Goal: Information Seeking & Learning: Find specific fact

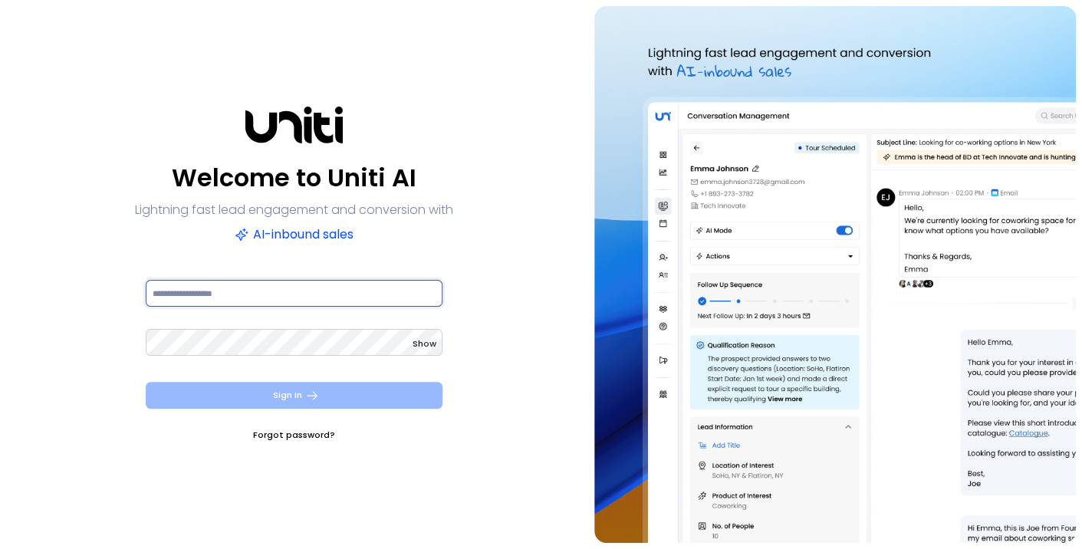
type input "**********"
click at [337, 390] on button "Sign In" at bounding box center [294, 395] width 297 height 27
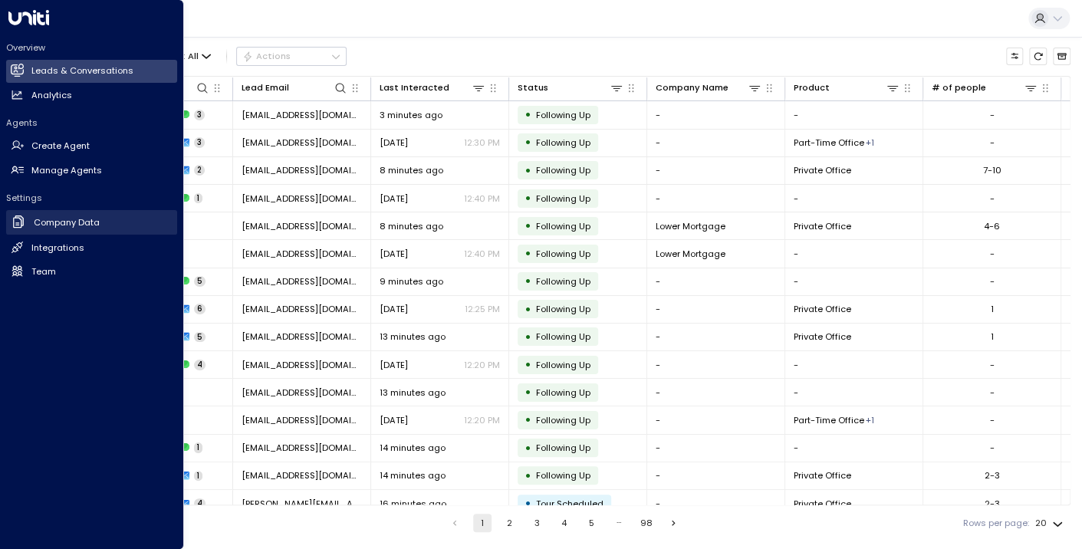
click at [61, 221] on h2 "Company Data" at bounding box center [67, 222] width 66 height 13
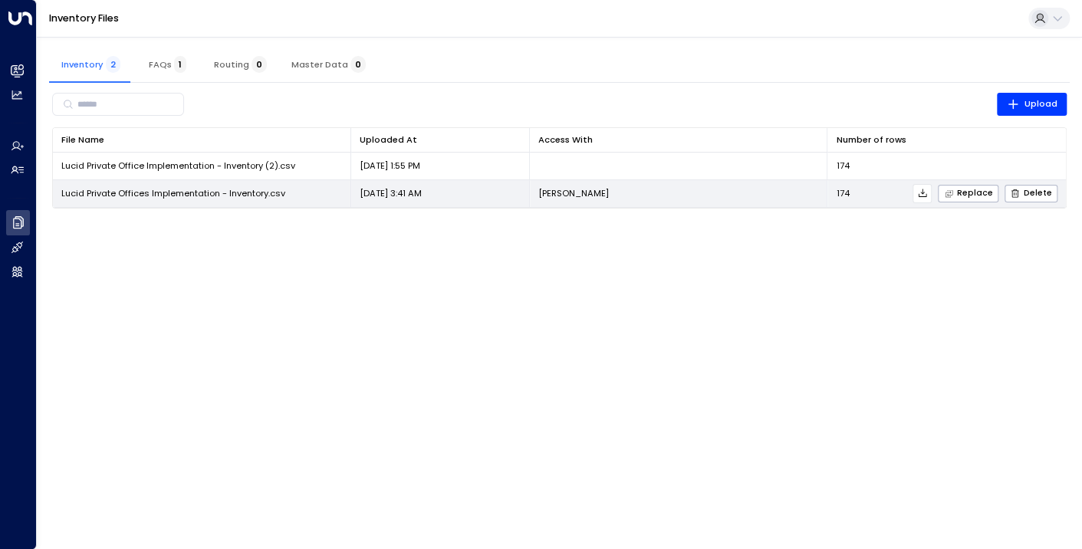
click at [172, 192] on span "Lucid Private Offices Implementation - Inventory.csv" at bounding box center [173, 193] width 224 height 12
click at [267, 192] on span "Lucid Private Offices Implementation - Inventory.csv" at bounding box center [173, 193] width 224 height 12
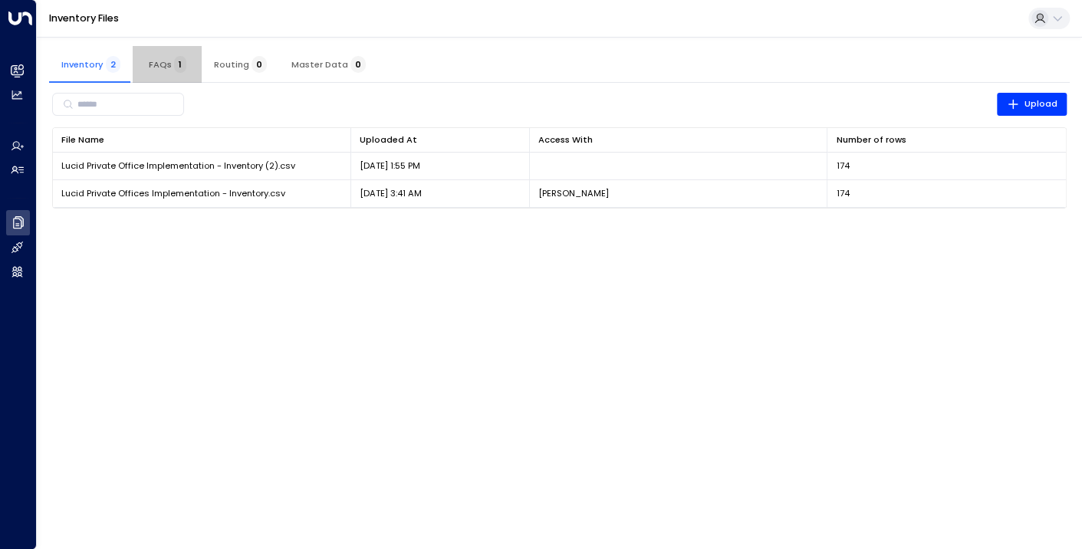
click at [149, 64] on span "FAQs 1" at bounding box center [168, 64] width 38 height 11
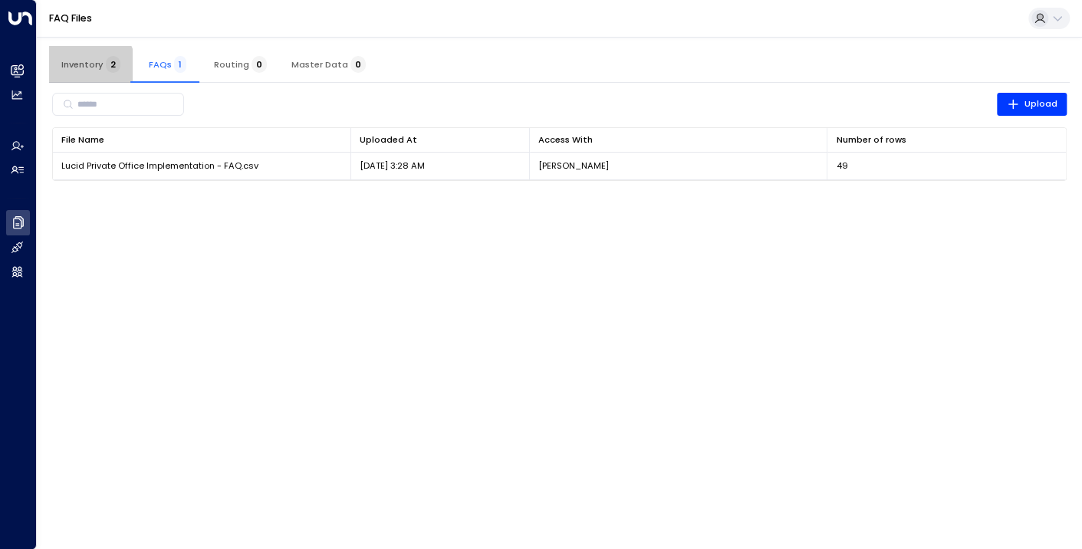
click at [85, 68] on span "Inventory 2" at bounding box center [90, 64] width 59 height 11
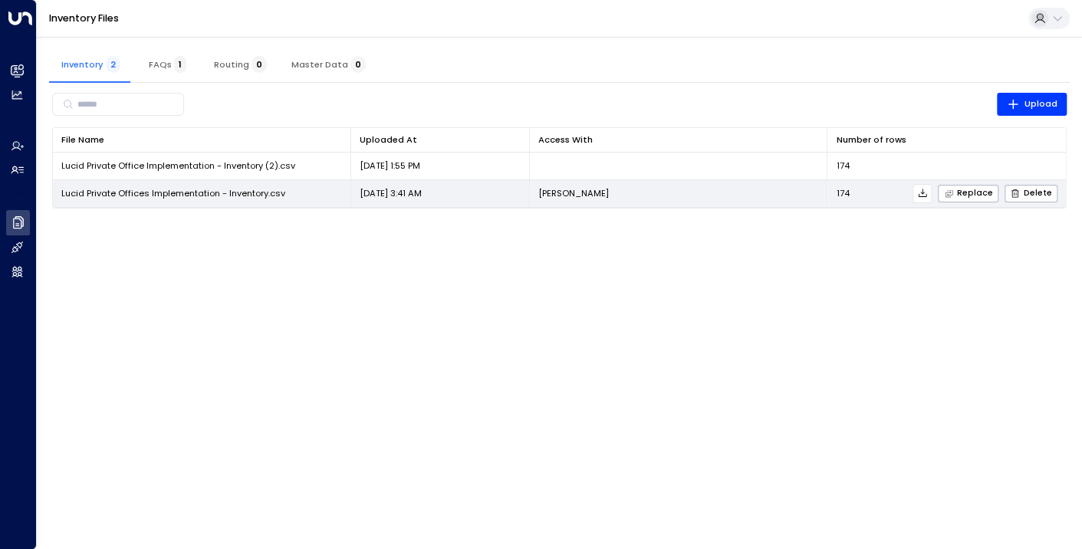
click at [178, 188] on span "Lucid Private Offices Implementation - Inventory.csv" at bounding box center [173, 193] width 224 height 12
click at [422, 190] on p "[DATE] 3:41 AM" at bounding box center [391, 193] width 62 height 12
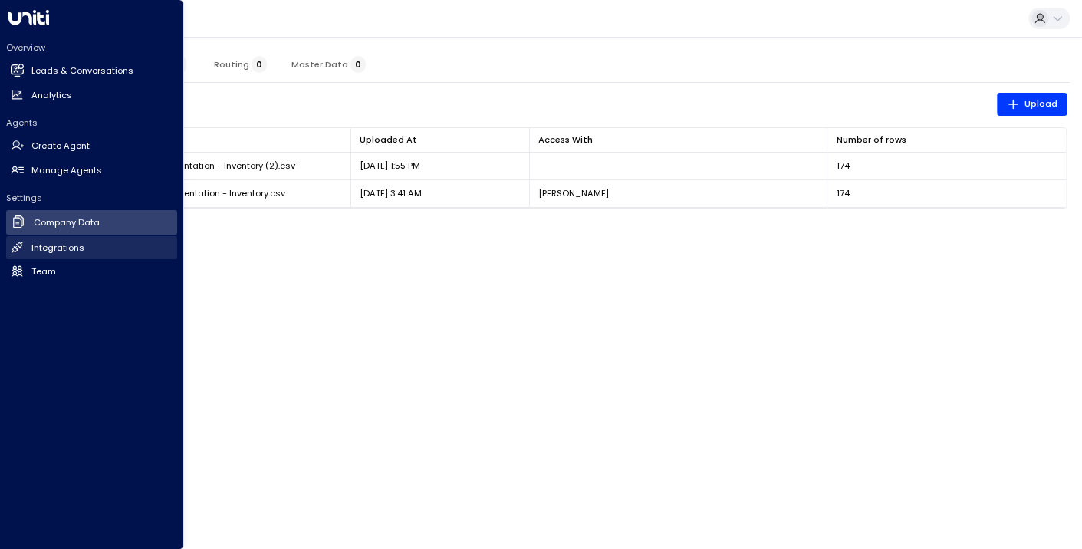
click at [70, 246] on h2 "Integrations" at bounding box center [57, 248] width 53 height 13
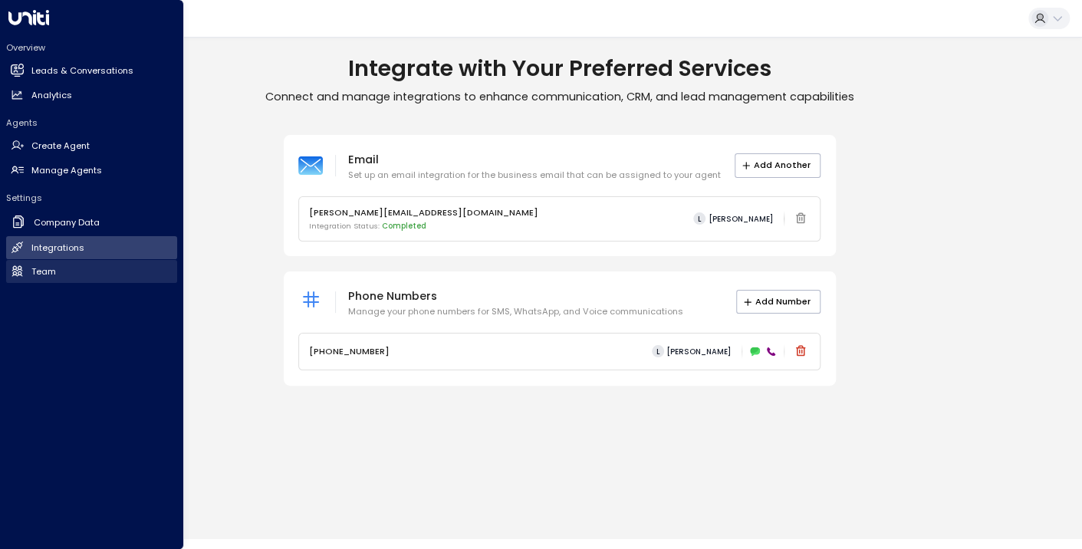
click at [35, 269] on h2 "Team" at bounding box center [43, 271] width 25 height 13
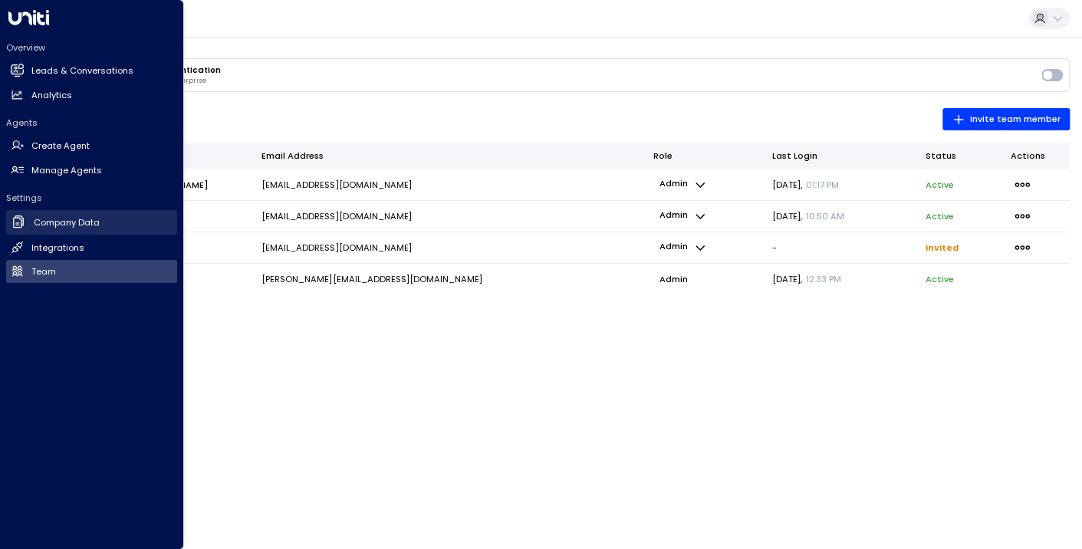
click at [65, 222] on h2 "Company Data" at bounding box center [67, 222] width 66 height 13
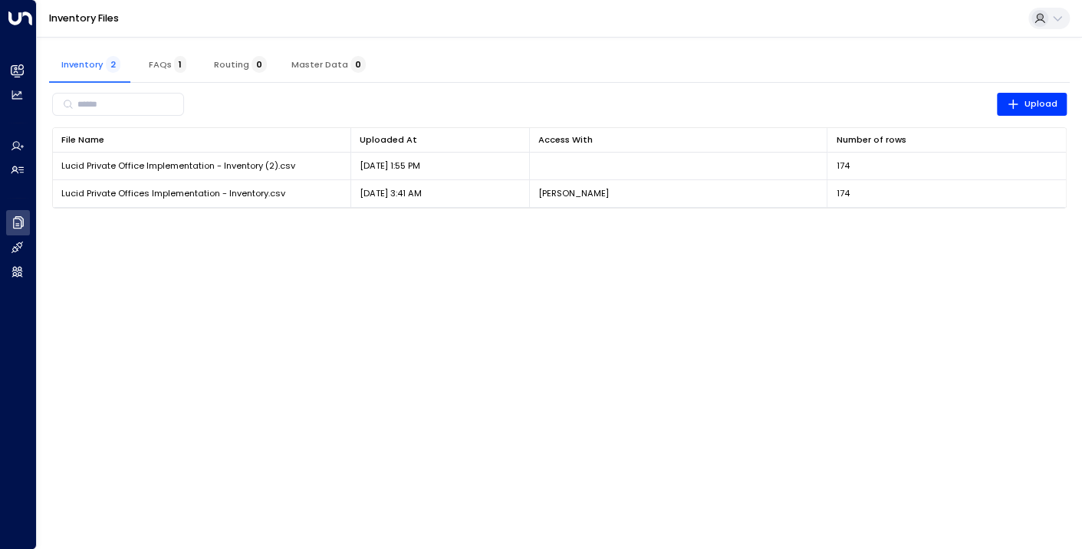
click at [1055, 21] on icon at bounding box center [1057, 18] width 12 height 12
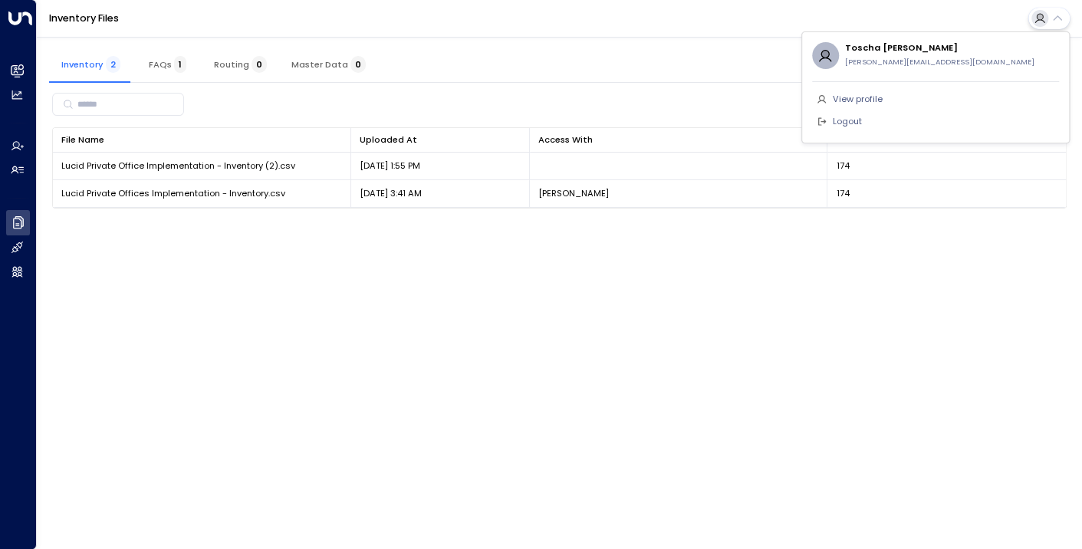
click at [18, 168] on div at bounding box center [541, 274] width 1082 height 549
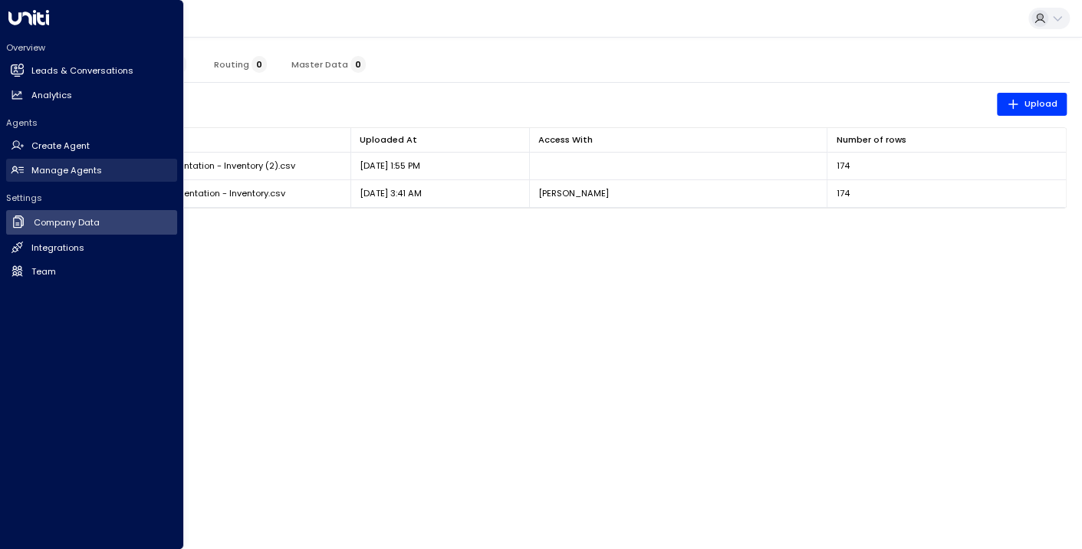
click at [52, 168] on h2 "Manage Agents" at bounding box center [66, 170] width 71 height 13
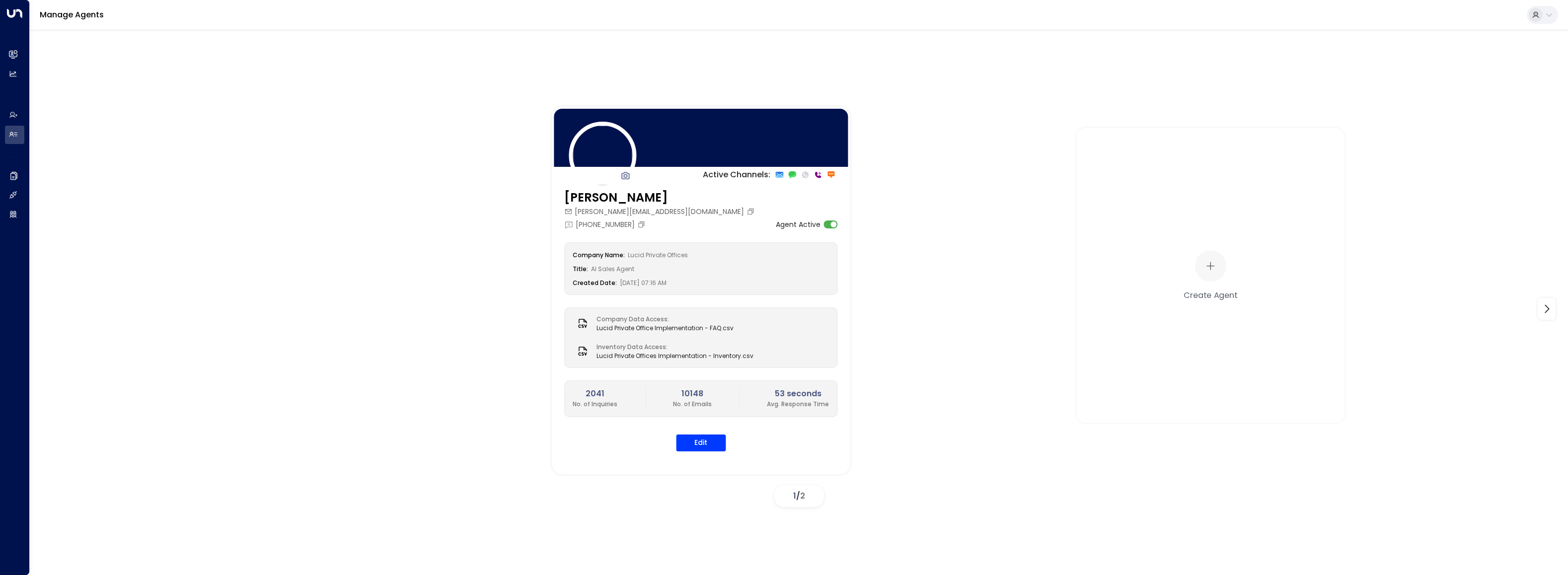
click at [700, 355] on span "2" at bounding box center [802, 496] width 5 height 12
click at [700, 309] on icon at bounding box center [1546, 309] width 12 height 12
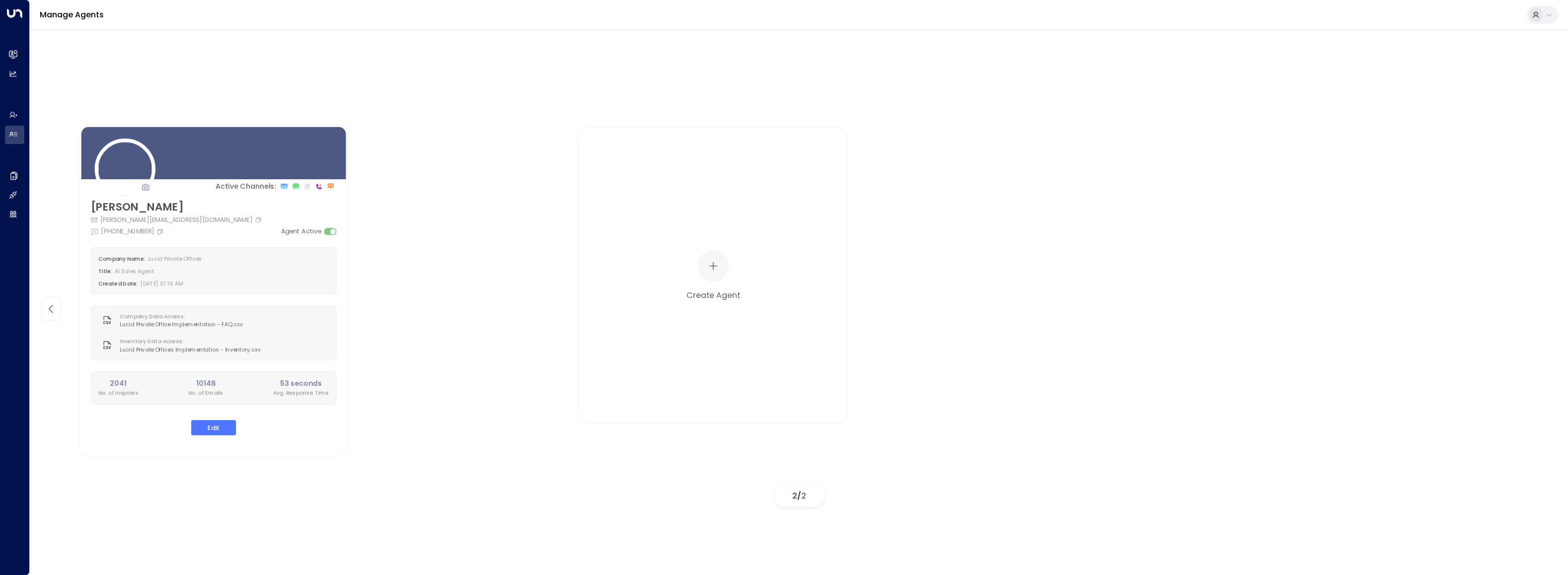
click at [48, 306] on icon at bounding box center [51, 309] width 12 height 12
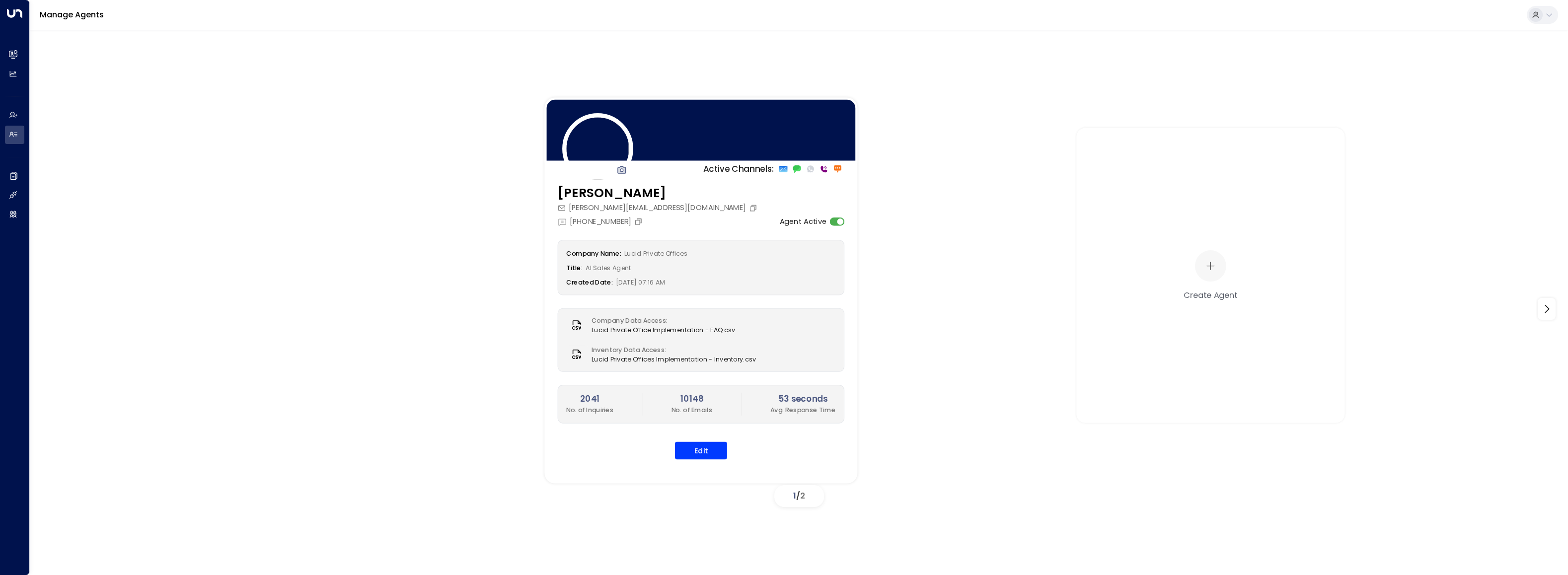
click at [605, 197] on h3 "[PERSON_NAME]" at bounding box center [659, 192] width 202 height 19
click at [663, 213] on div "[PHONE_NUMBER]" at bounding box center [659, 220] width 202 height 14
click at [700, 321] on label "Company Data Access:" at bounding box center [661, 321] width 139 height 10
click at [700, 355] on span "Lucid Private Offices Implementation - Inventory.csv" at bounding box center [674, 359] width 165 height 10
click at [574, 354] on icon at bounding box center [576, 354] width 12 height 12
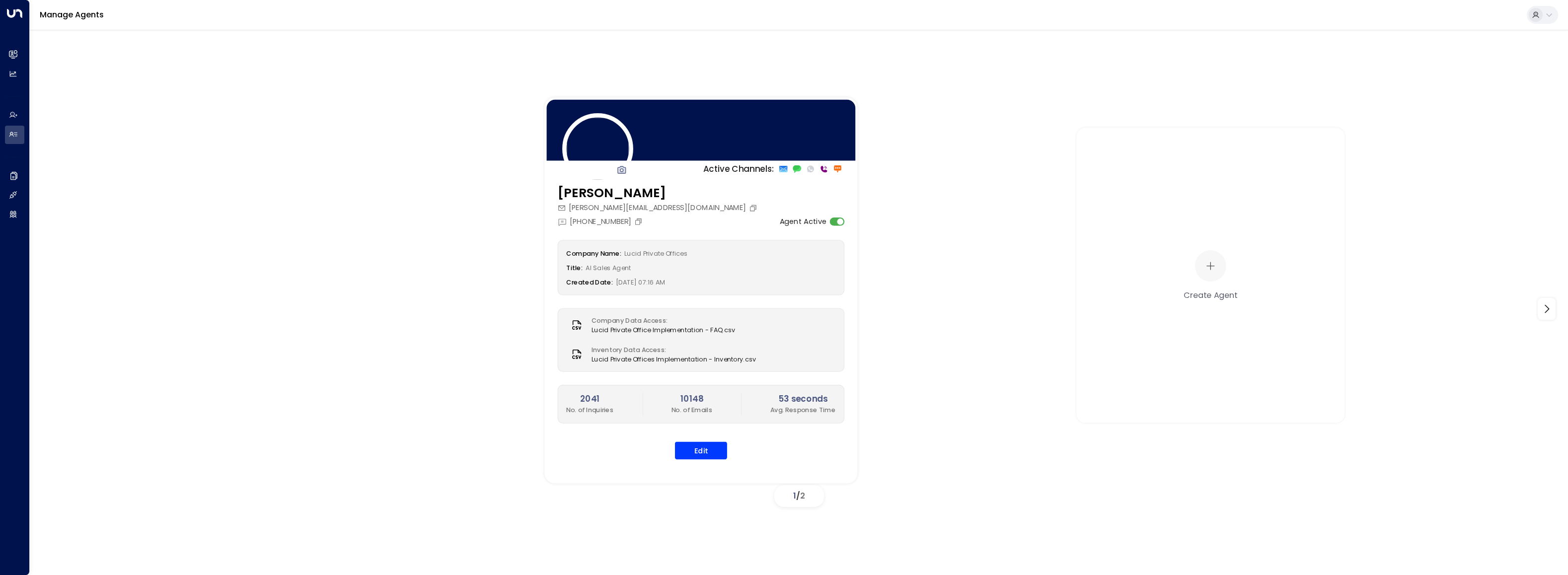
click at [603, 354] on span "Lucid Private Offices Implementation - Inventory.csv" at bounding box center [674, 359] width 165 height 10
click at [612, 348] on label "Inventory Data Access:" at bounding box center [671, 350] width 159 height 10
click at [620, 350] on label "Inventory Data Access:" at bounding box center [671, 350] width 159 height 10
click at [700, 355] on button "Edit" at bounding box center [701, 451] width 52 height 18
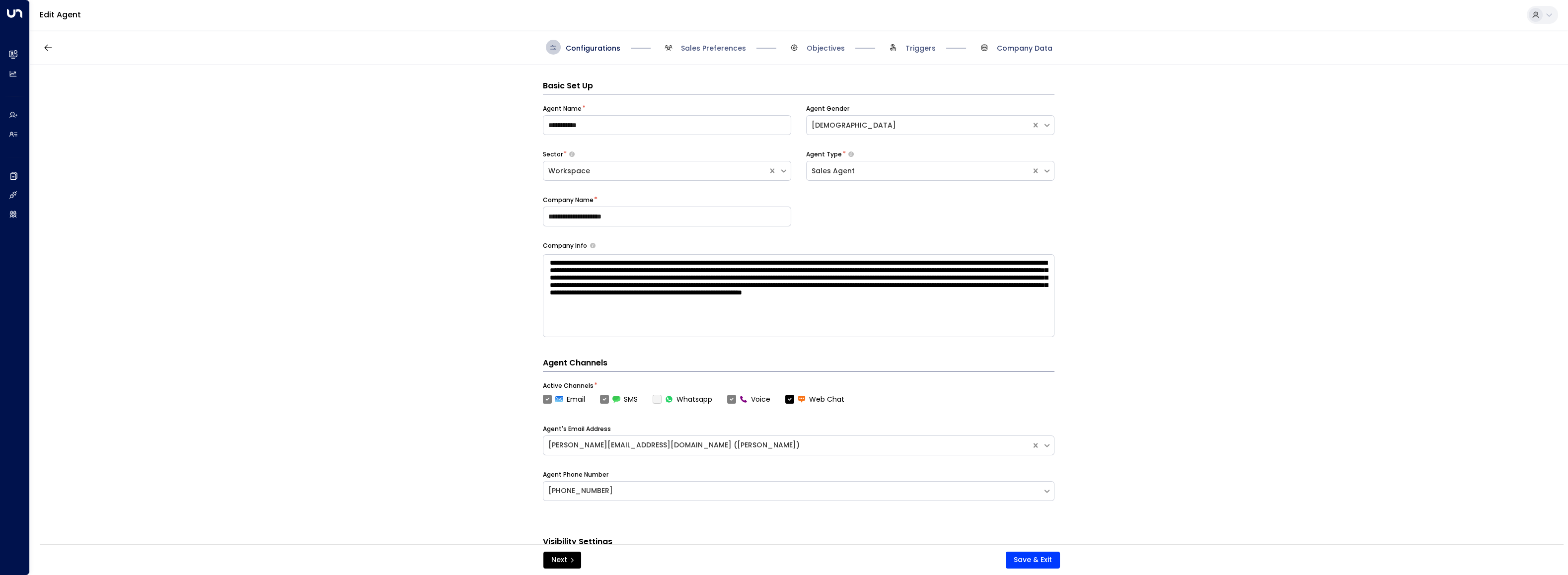
click at [700, 45] on span "Company Data" at bounding box center [1025, 48] width 56 height 10
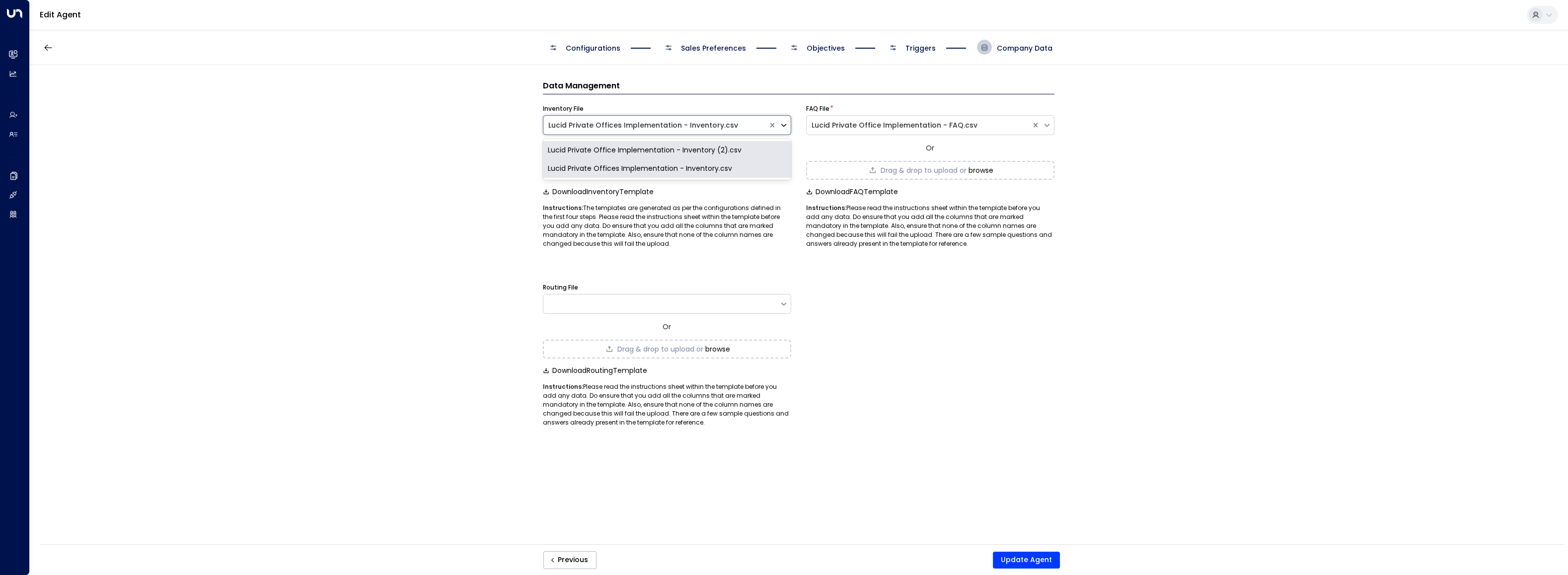
click at [700, 127] on icon at bounding box center [784, 125] width 9 height 9
click at [606, 148] on div "Lucid Private Office Implementation - Inventory (2).csv" at bounding box center [666, 150] width 248 height 18
click at [619, 125] on div "Lucid Private Office Implementation - Inventory (2).csv" at bounding box center [655, 126] width 214 height 10
click at [615, 167] on div "Lucid Private Offices Implementation - Inventory.csv" at bounding box center [666, 168] width 248 height 18
click at [700, 187] on div "Data Management Inventory File option Lucid Private Offices Implementation - In…" at bounding box center [798, 308] width 1537 height 486
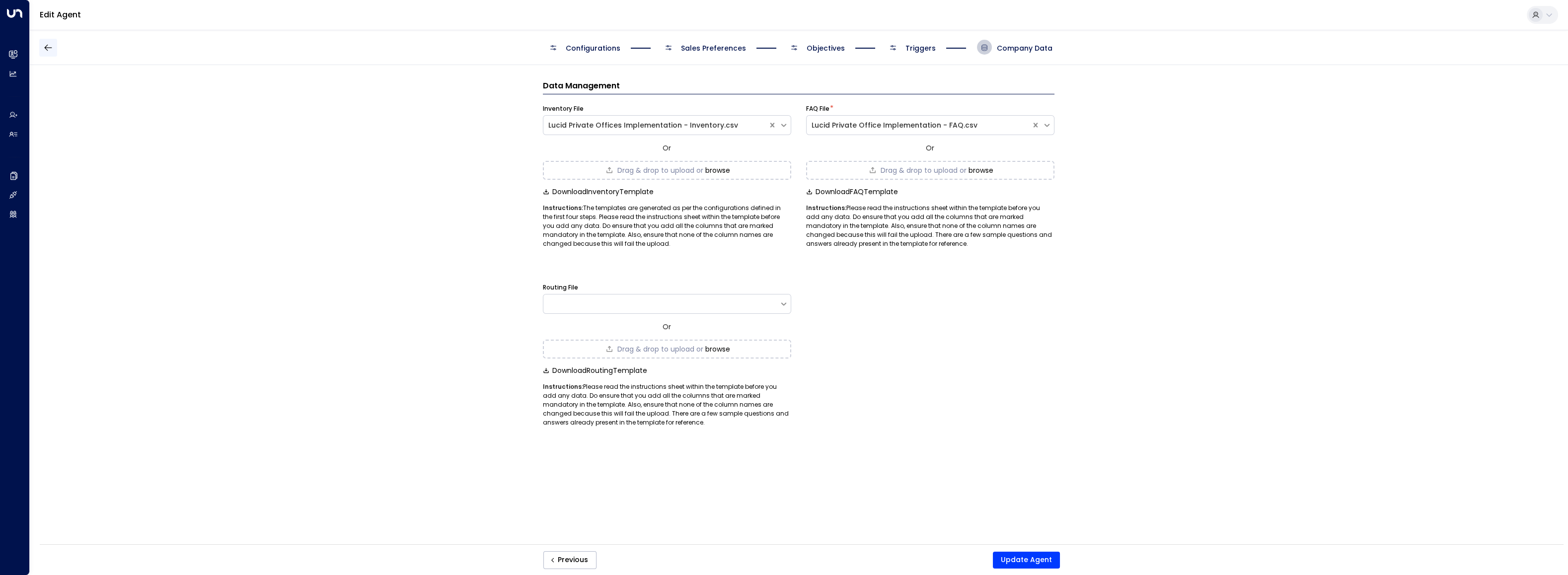
click at [43, 47] on icon "button" at bounding box center [48, 47] width 10 height 10
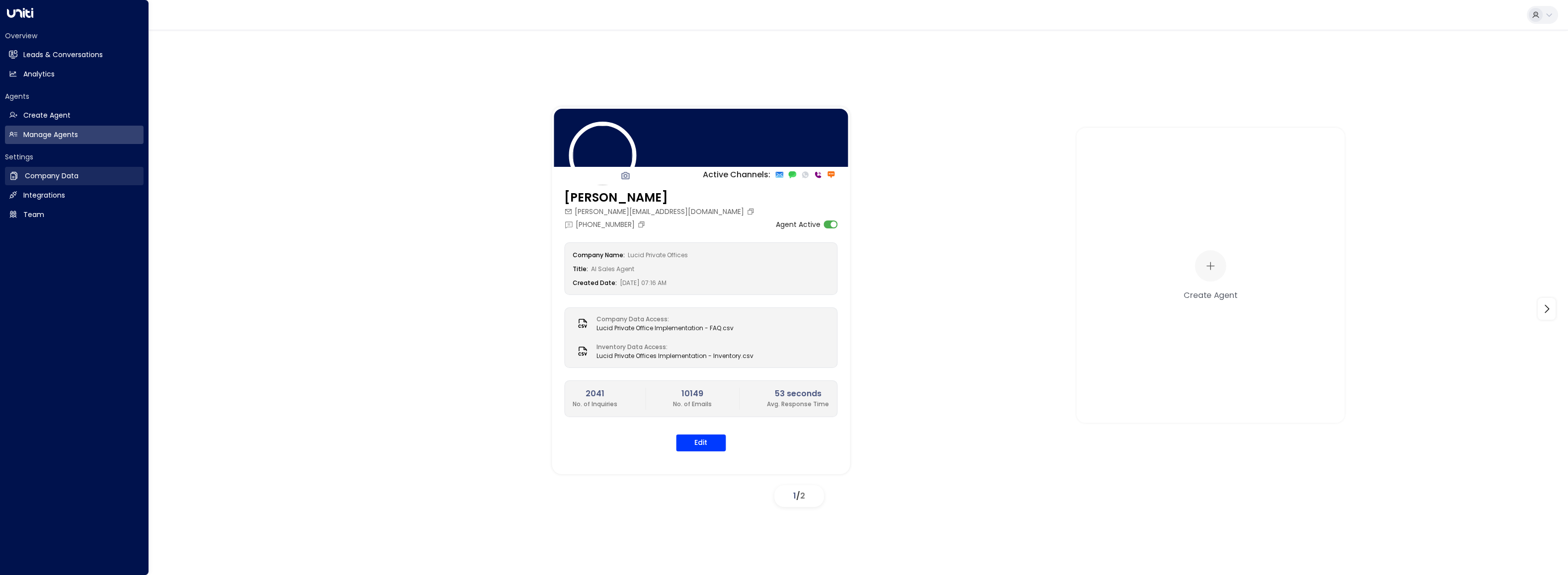
click at [34, 174] on h2 "Company Data" at bounding box center [51, 176] width 54 height 10
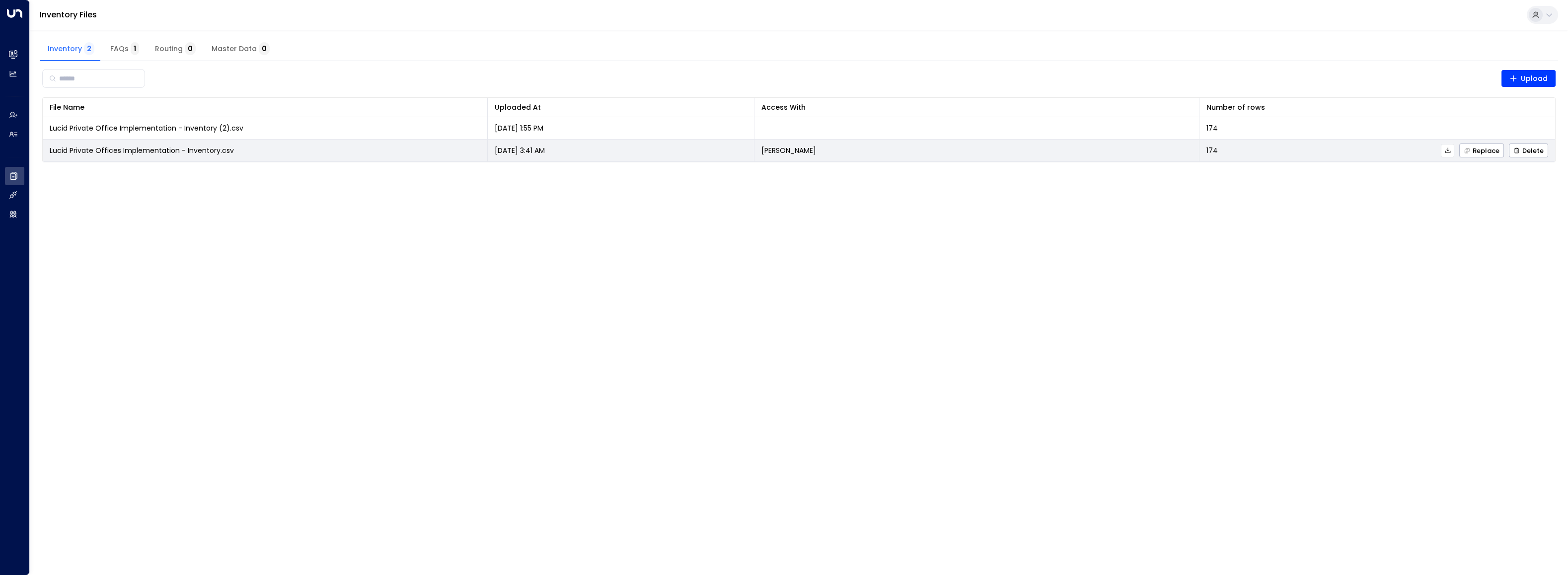
click at [200, 146] on span "Lucid Private Offices Implementation - Inventory.csv" at bounding box center [142, 150] width 184 height 10
click at [700, 153] on icon at bounding box center [1448, 150] width 7 height 7
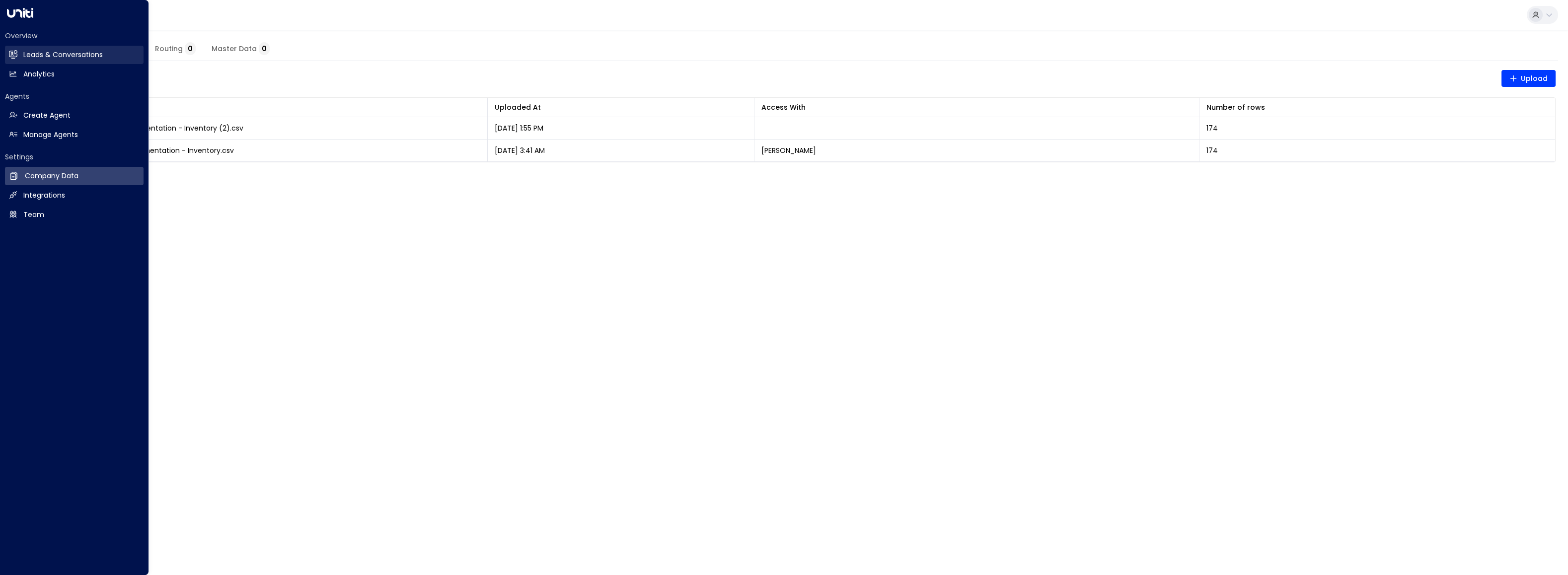
click at [59, 54] on h2 "Leads & Conversations" at bounding box center [63, 55] width 80 height 10
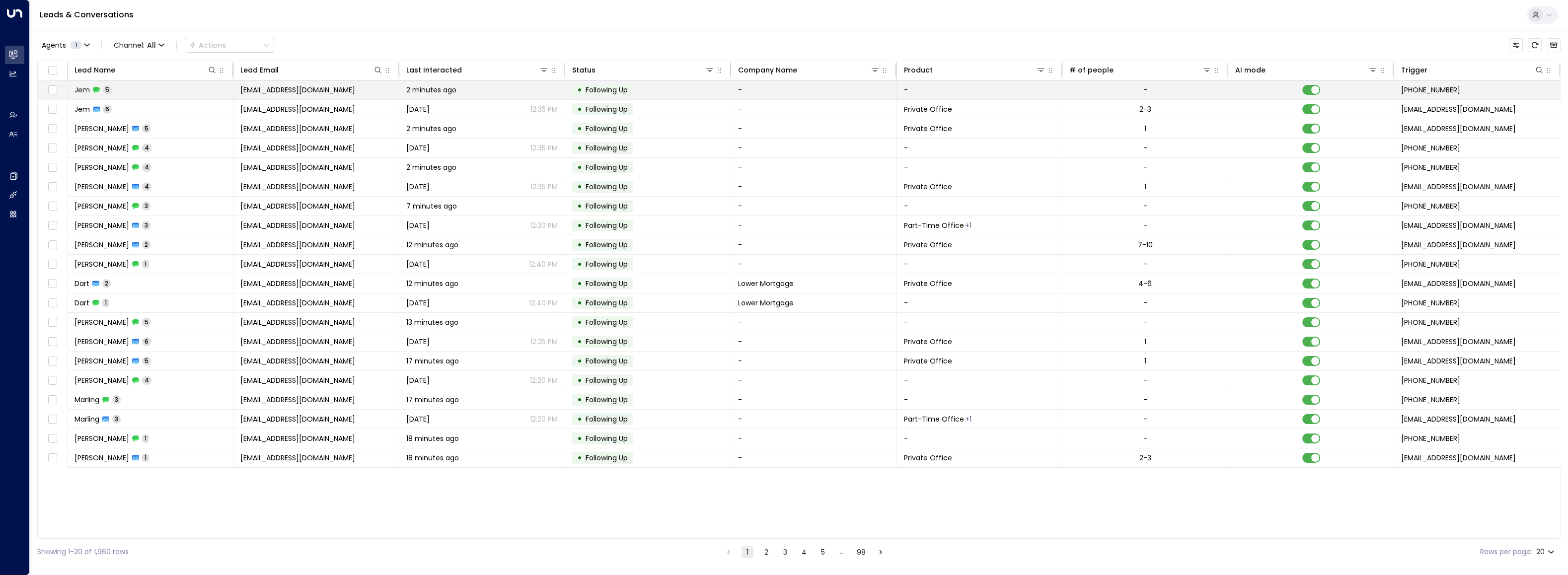
click at [77, 89] on span "Jem" at bounding box center [82, 89] width 16 height 10
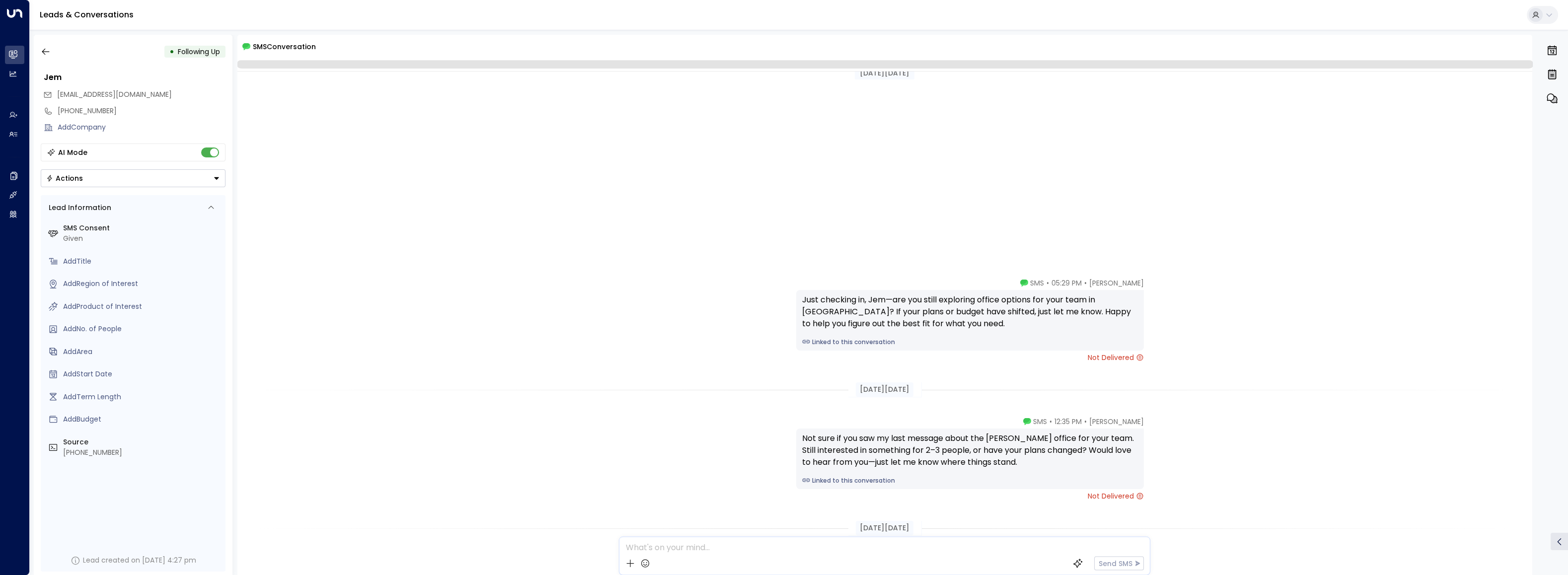
scroll to position [314, 0]
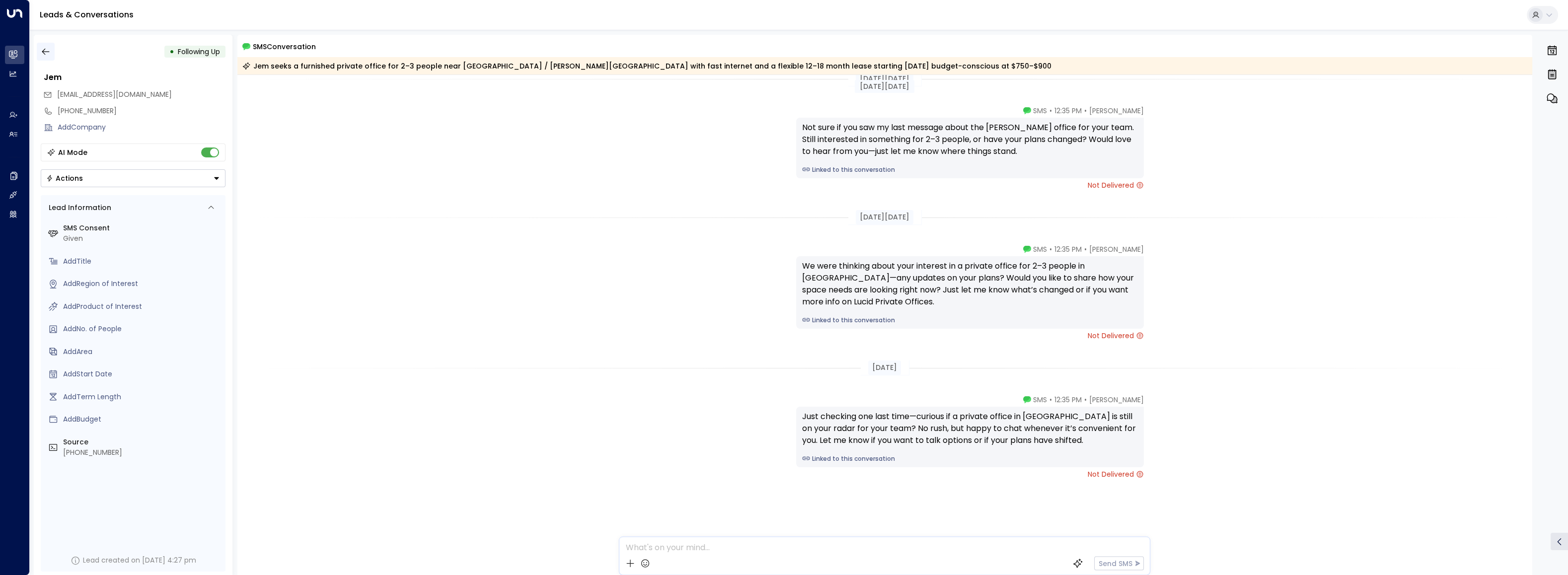
click at [45, 48] on icon "button" at bounding box center [45, 51] width 10 height 10
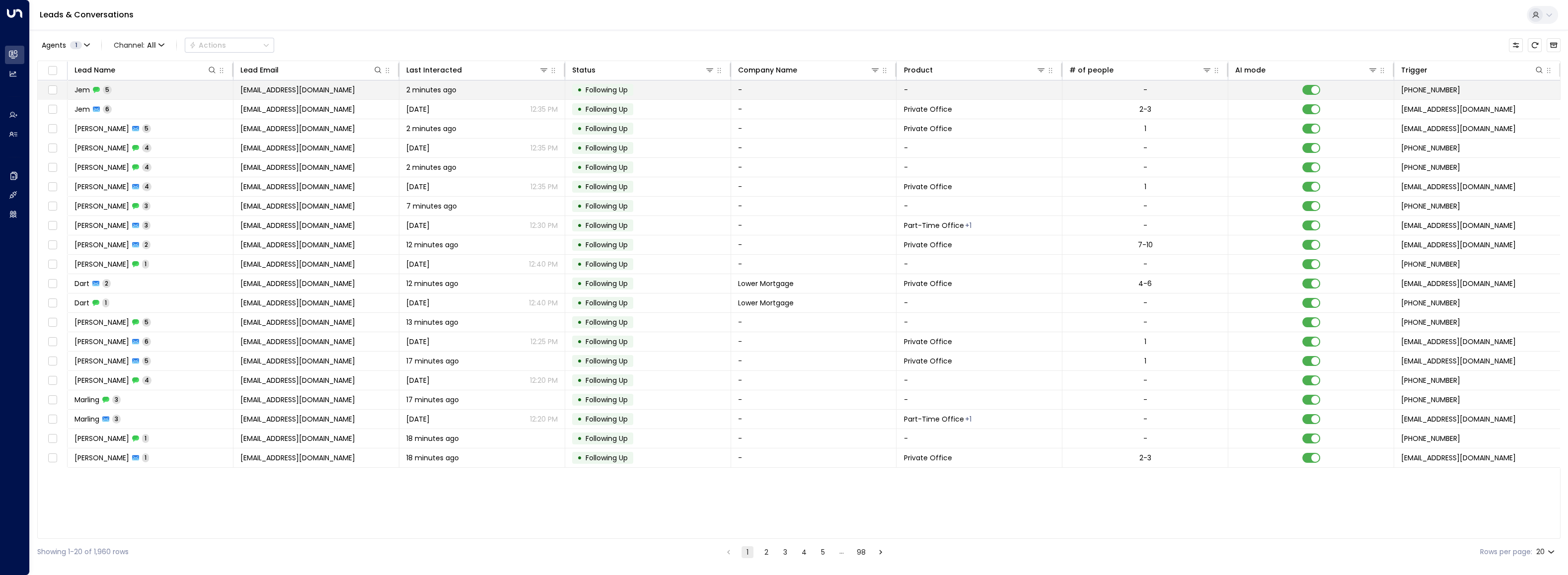
click at [82, 93] on span "Jem" at bounding box center [82, 89] width 16 height 10
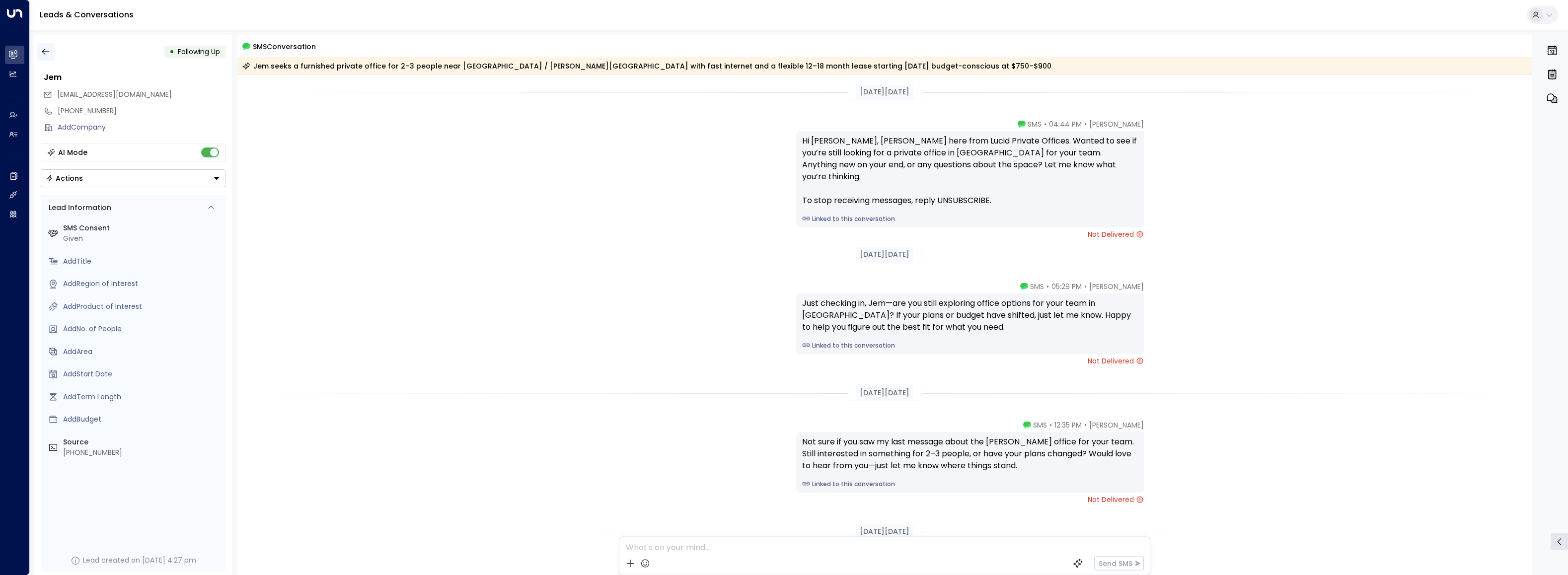
click at [47, 52] on icon "button" at bounding box center [45, 51] width 10 height 10
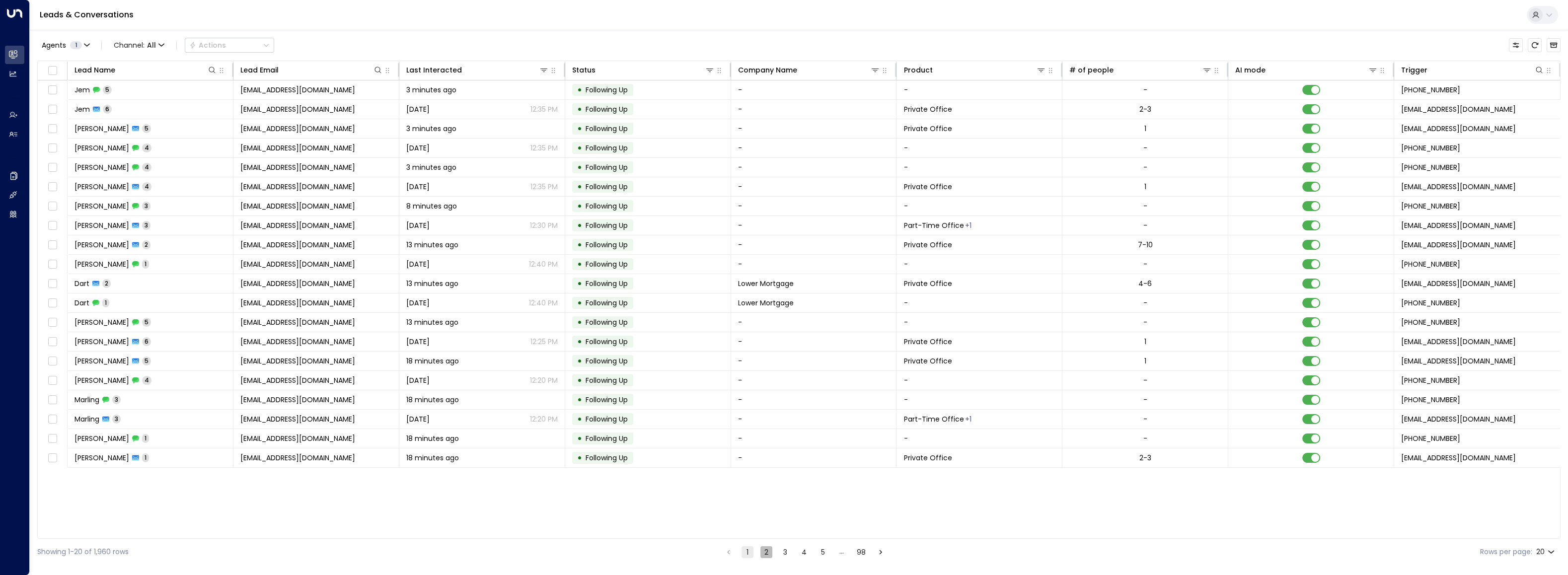
click at [700, 355] on button "2" at bounding box center [766, 552] width 12 height 12
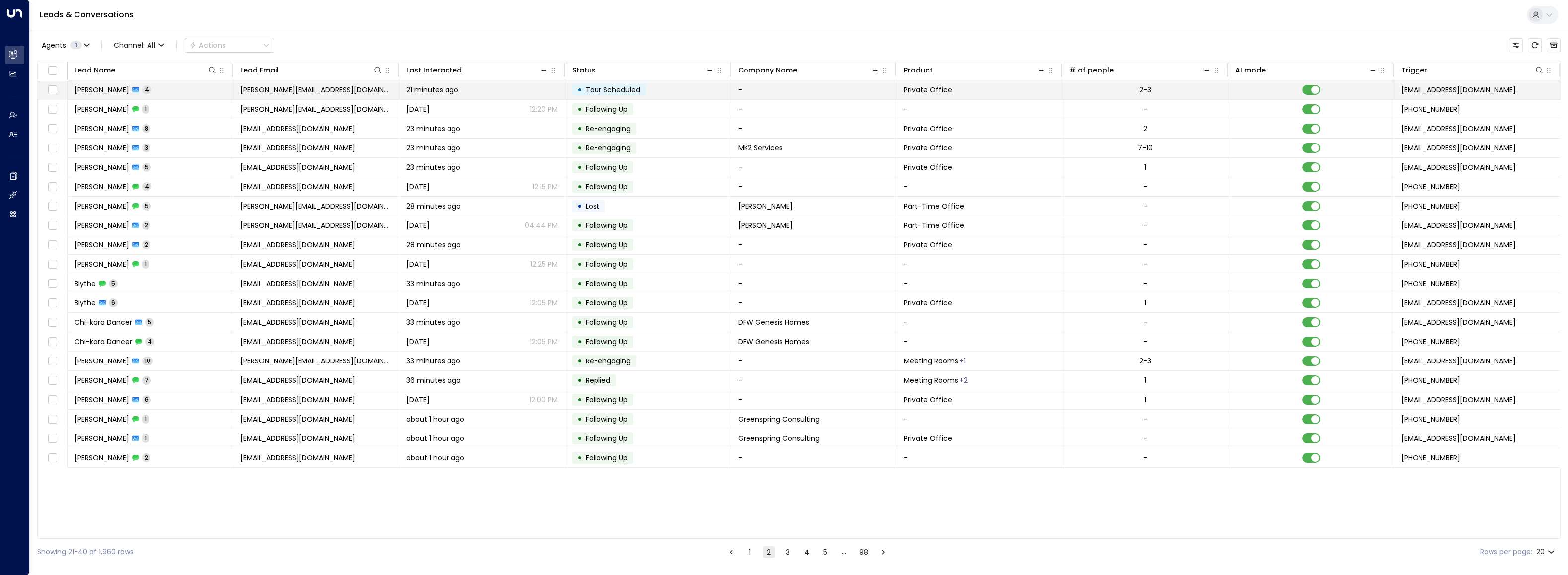
click at [84, 91] on span "[PERSON_NAME]" at bounding box center [102, 89] width 54 height 10
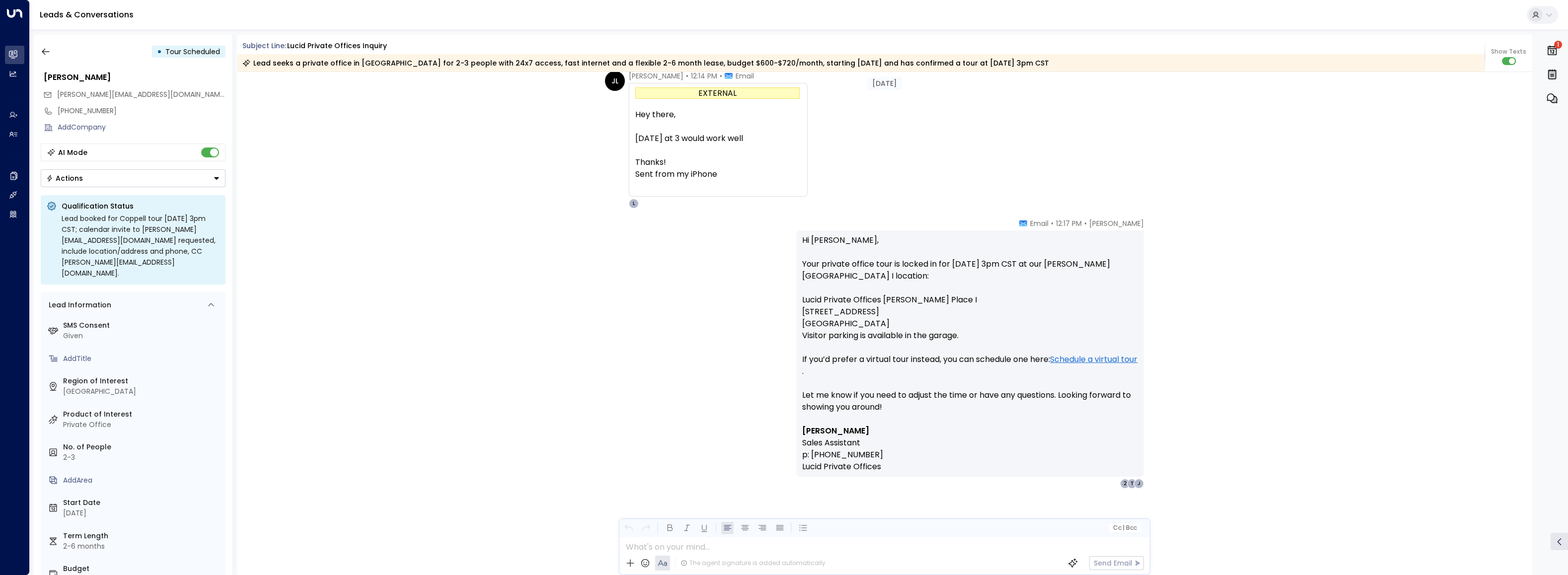
scroll to position [871, 0]
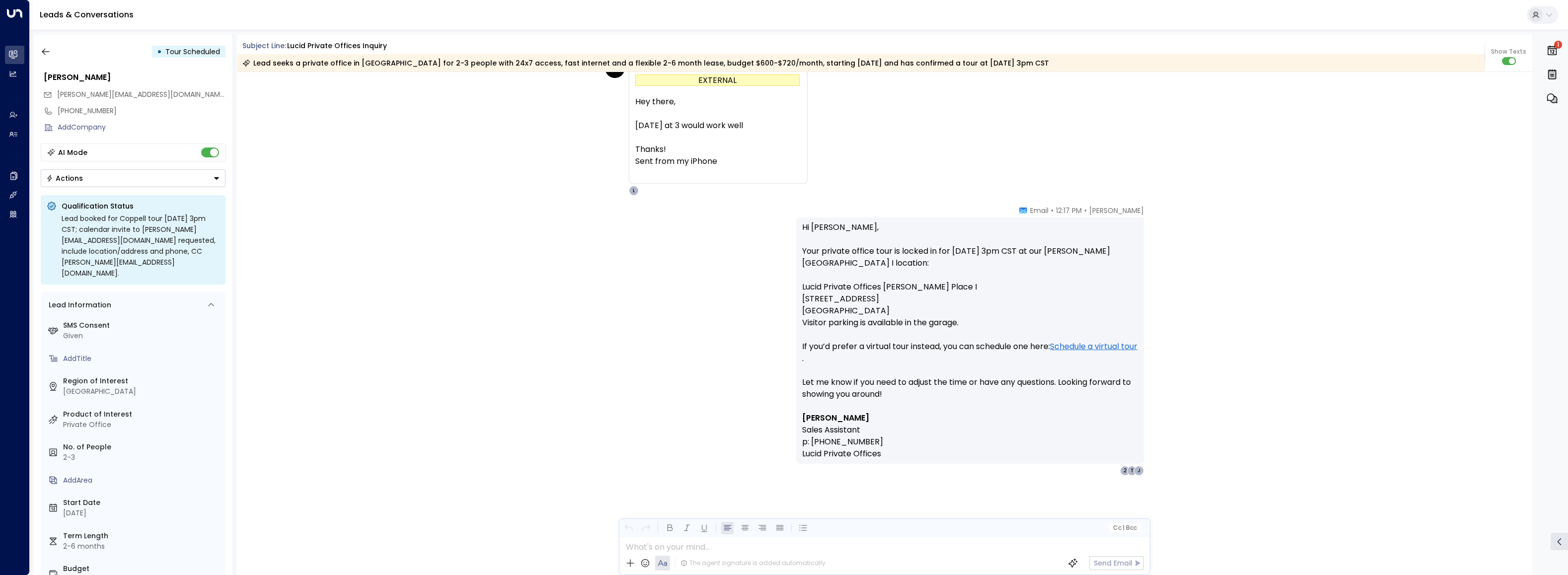
click at [672, 355] on div at bounding box center [883, 544] width 529 height 15
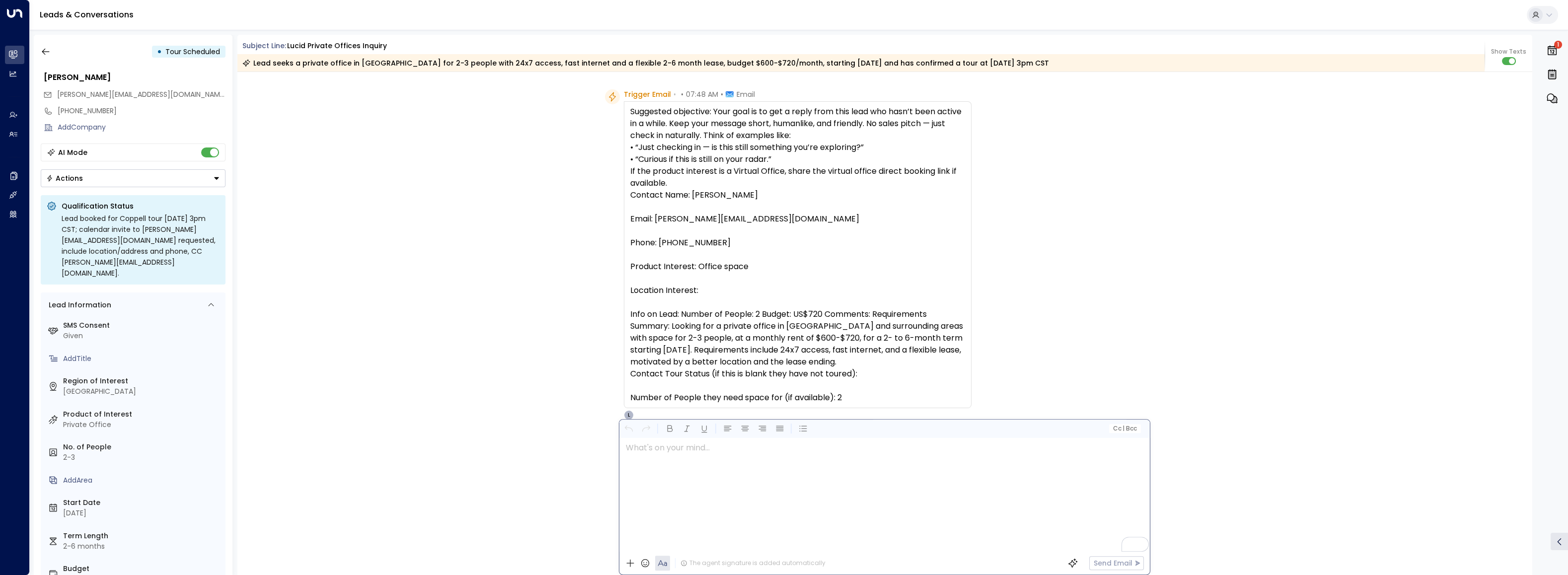
scroll to position [0, 0]
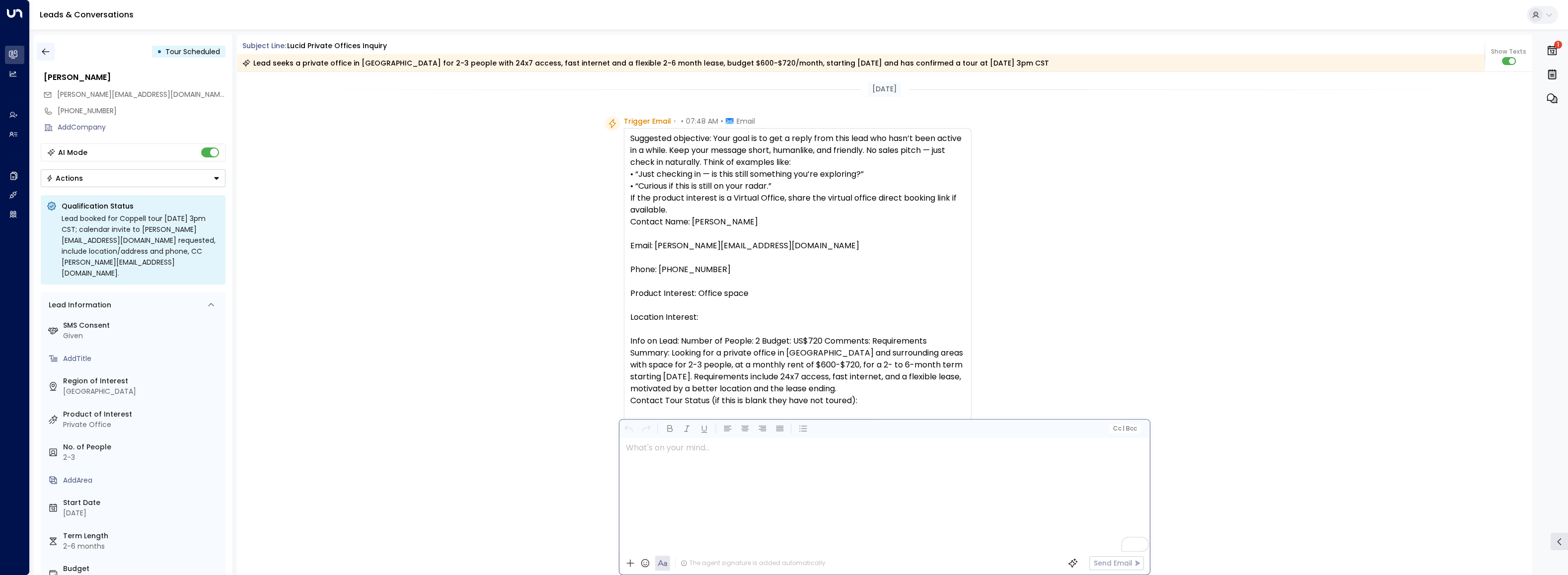
click at [40, 48] on button "button" at bounding box center [46, 52] width 18 height 18
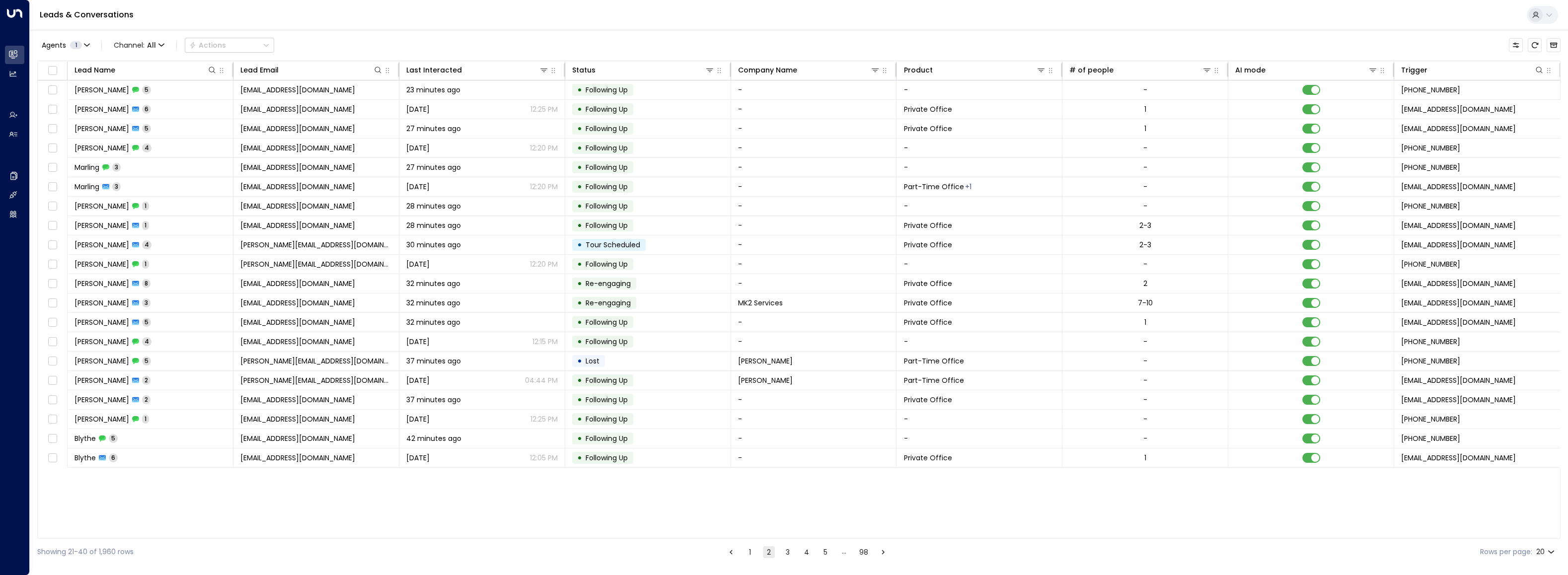
click at [700, 355] on button "1" at bounding box center [750, 552] width 12 height 12
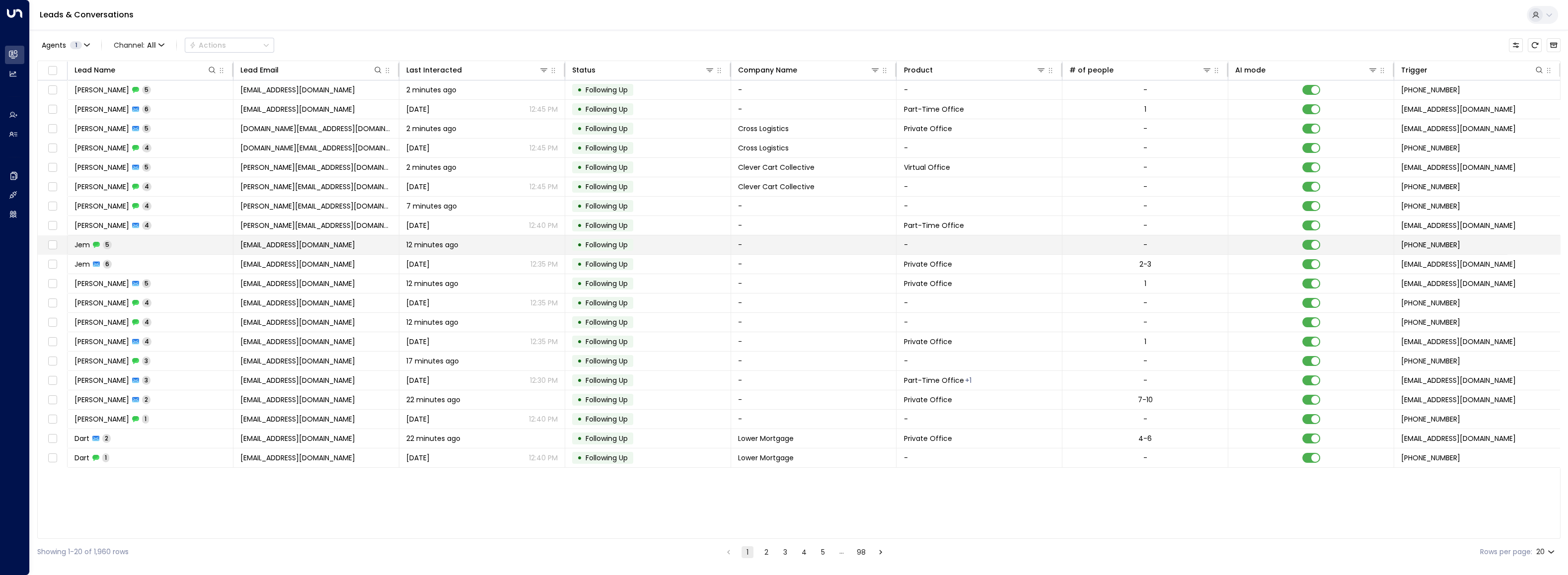
click at [80, 244] on span "Jem" at bounding box center [82, 244] width 16 height 10
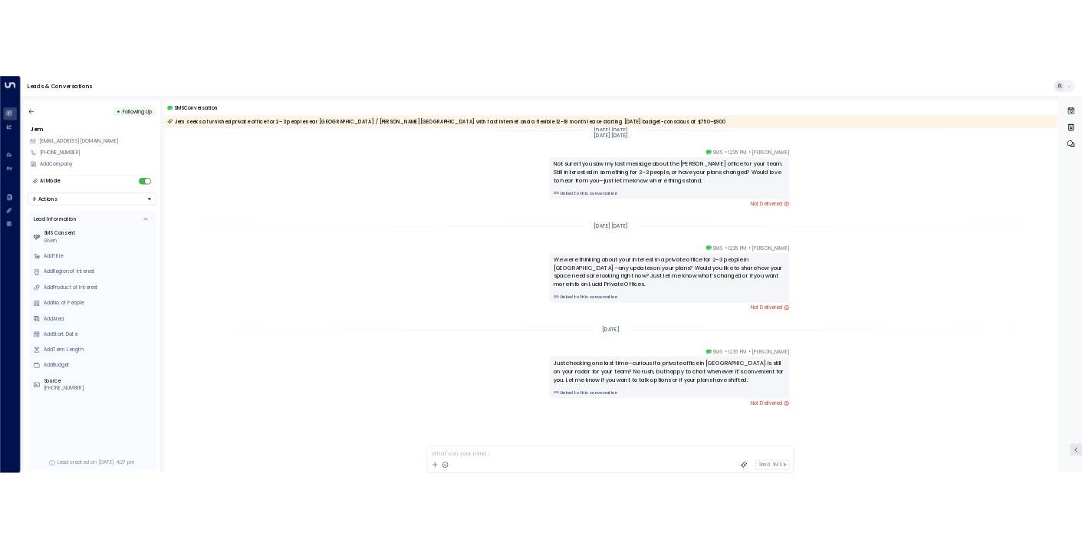
scroll to position [459, 0]
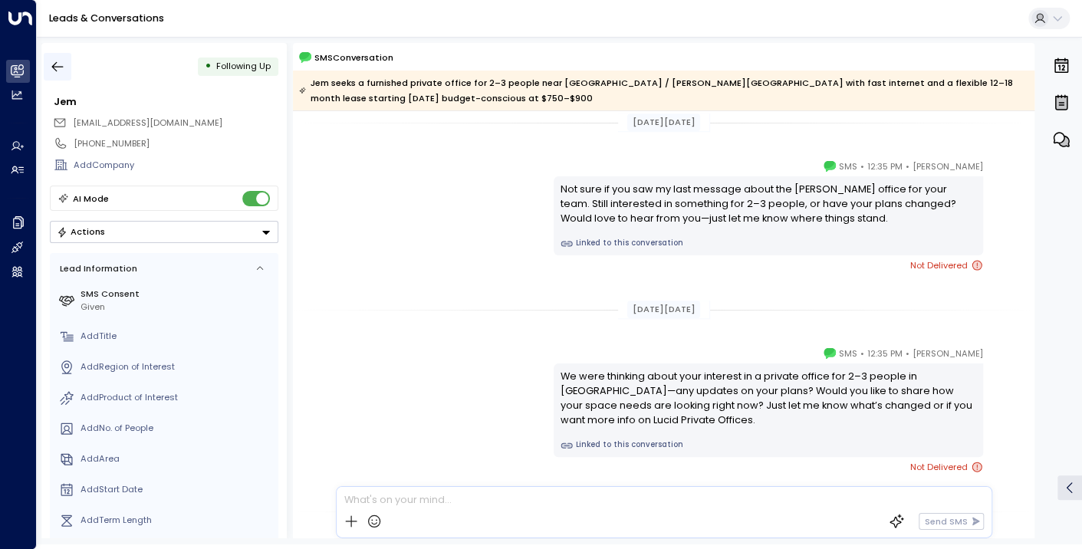
click at [52, 62] on icon "button" at bounding box center [57, 66] width 15 height 15
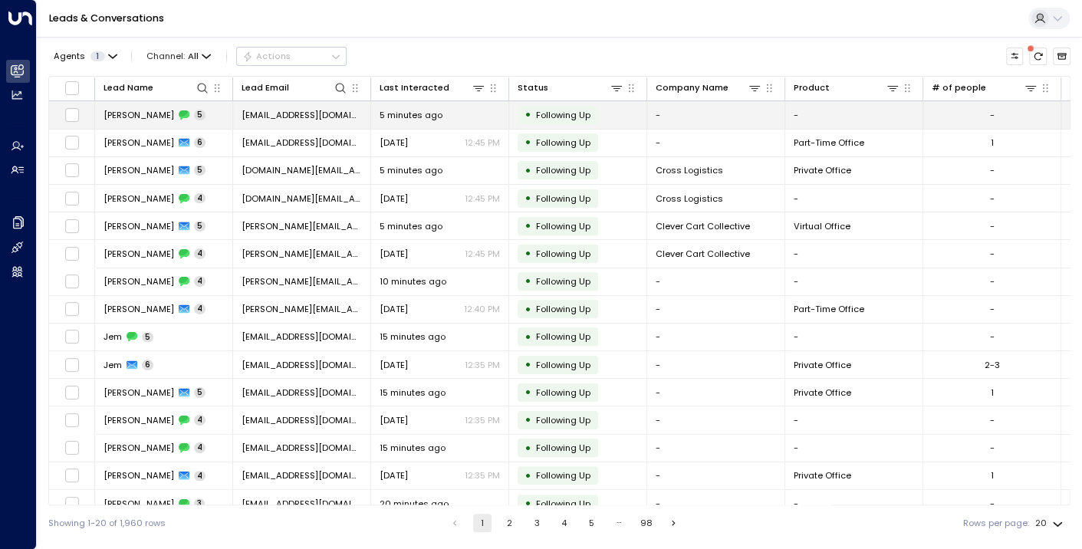
click at [117, 109] on span "[PERSON_NAME]" at bounding box center [139, 115] width 71 height 12
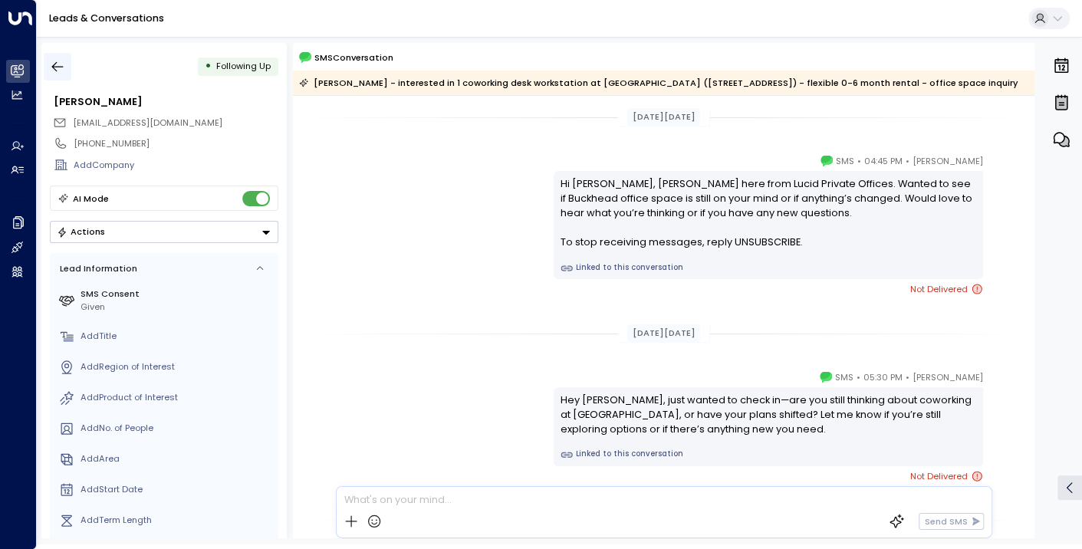
click at [48, 63] on button "button" at bounding box center [58, 67] width 28 height 28
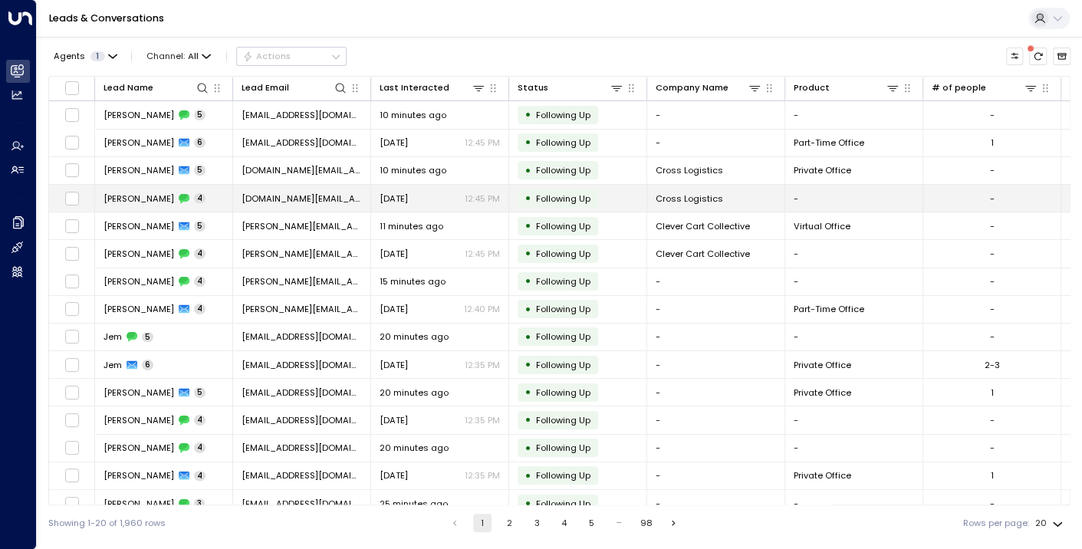
click at [154, 196] on td "[PERSON_NAME] 4" at bounding box center [164, 198] width 138 height 27
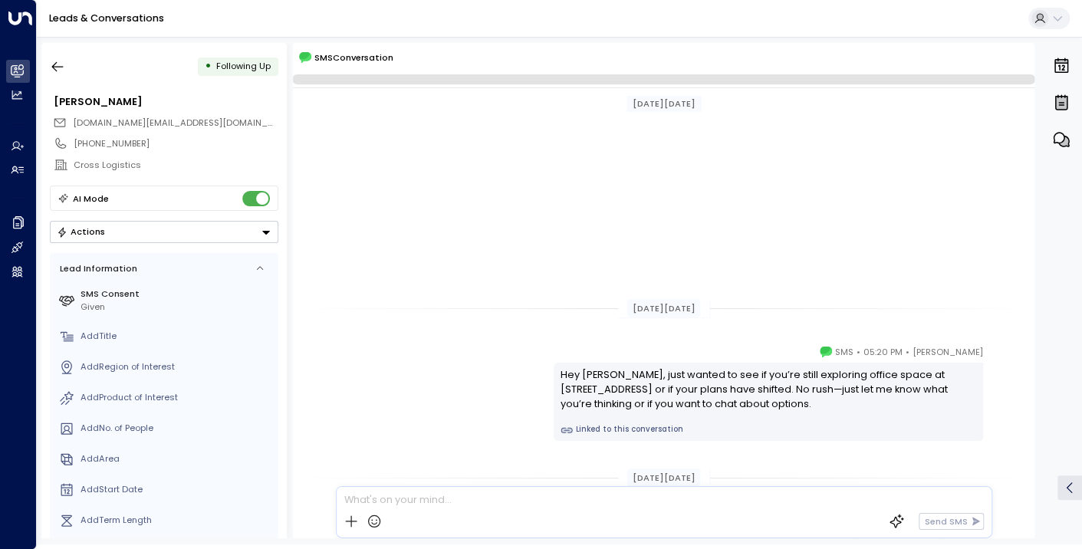
scroll to position [363, 0]
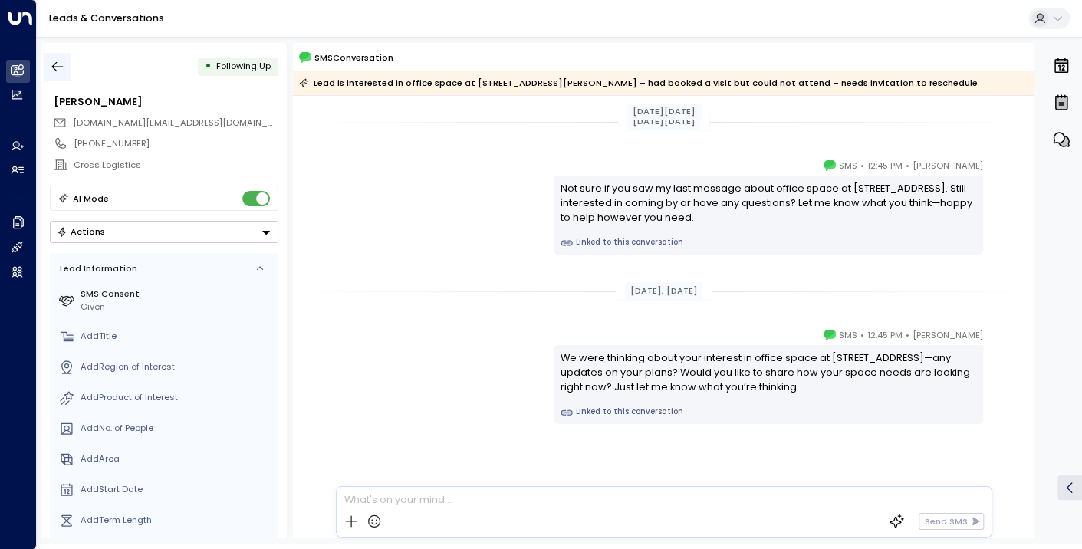
click at [54, 64] on icon "button" at bounding box center [58, 67] width 12 height 10
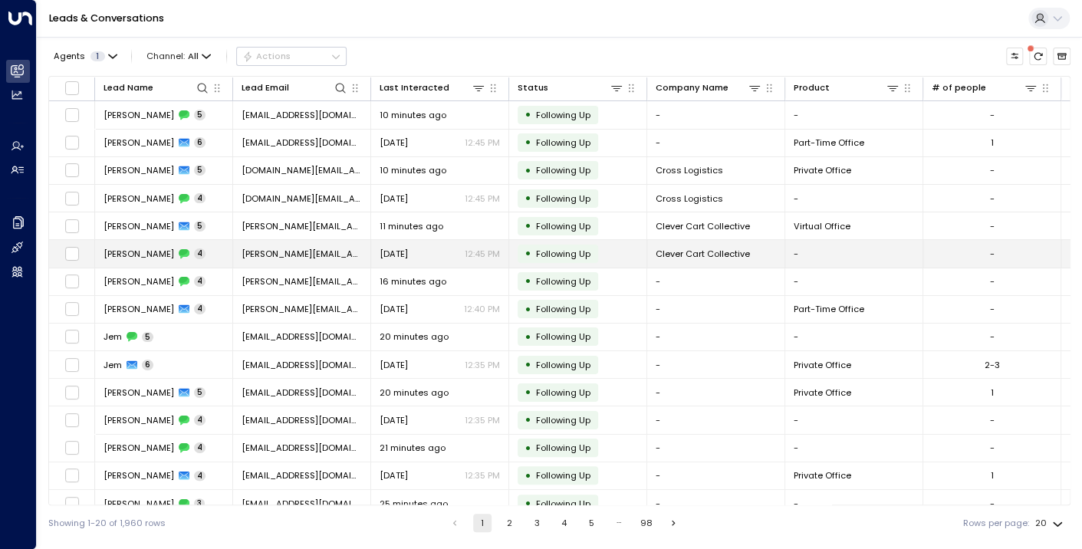
click at [119, 248] on span "[PERSON_NAME]" at bounding box center [139, 254] width 71 height 12
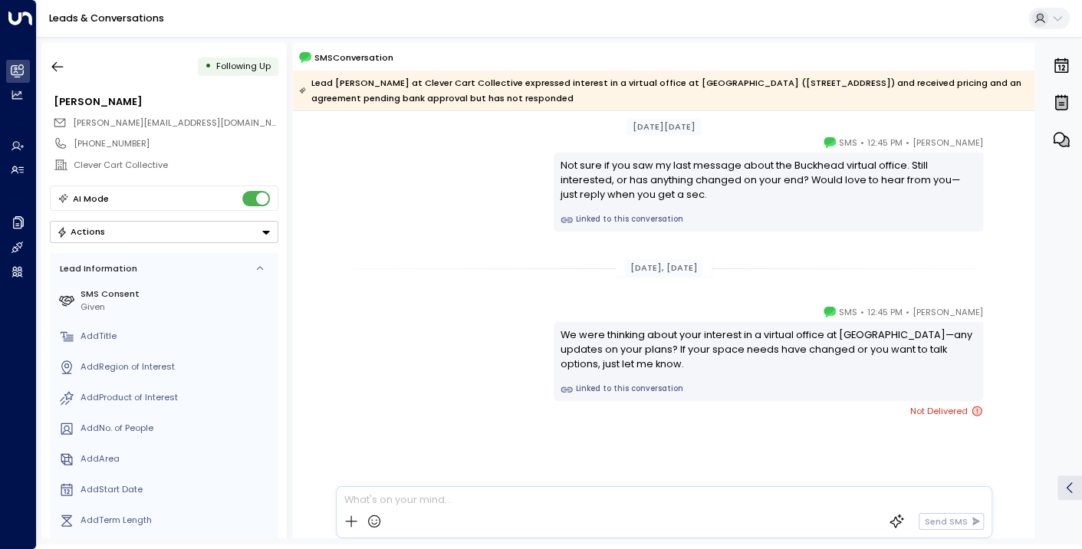
scroll to position [403, 0]
click at [960, 404] on span "Not Delivered" at bounding box center [946, 409] width 73 height 15
click at [973, 409] on icon at bounding box center [976, 409] width 9 height 9
click at [932, 408] on span "Not Delivered" at bounding box center [946, 409] width 73 height 15
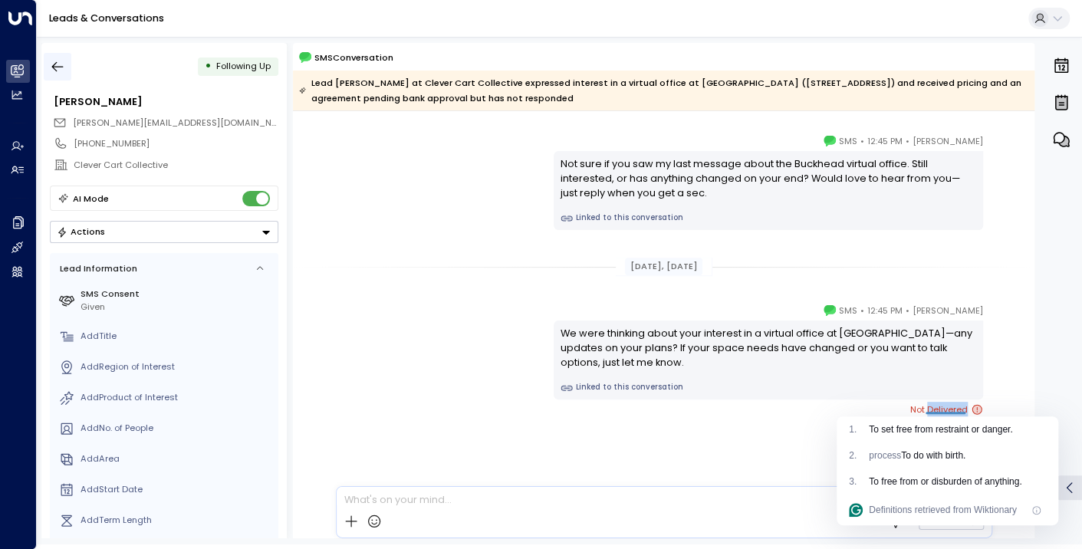
click at [48, 60] on button "button" at bounding box center [58, 67] width 28 height 28
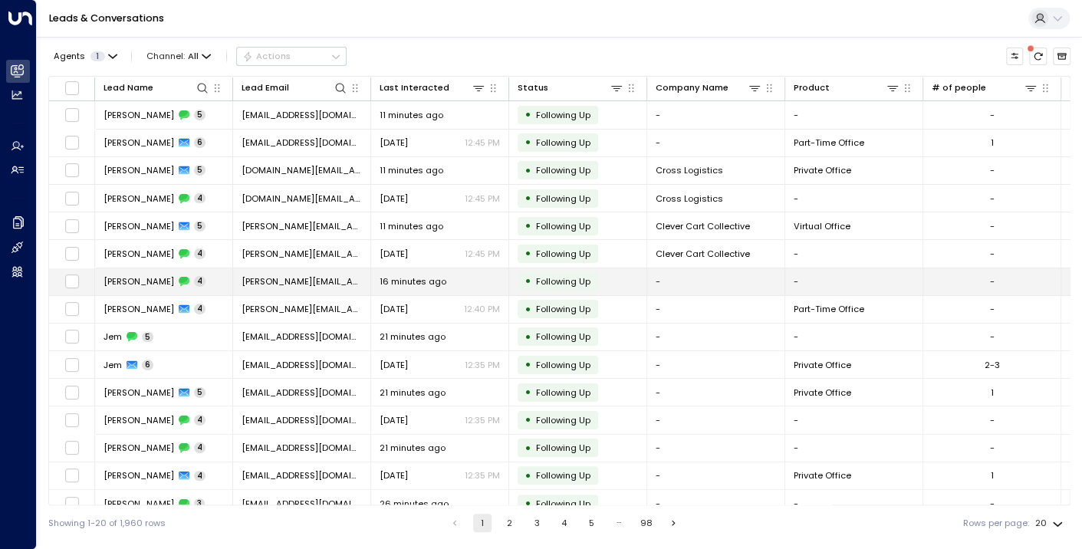
click at [129, 286] on td "[PERSON_NAME] 4" at bounding box center [164, 281] width 138 height 27
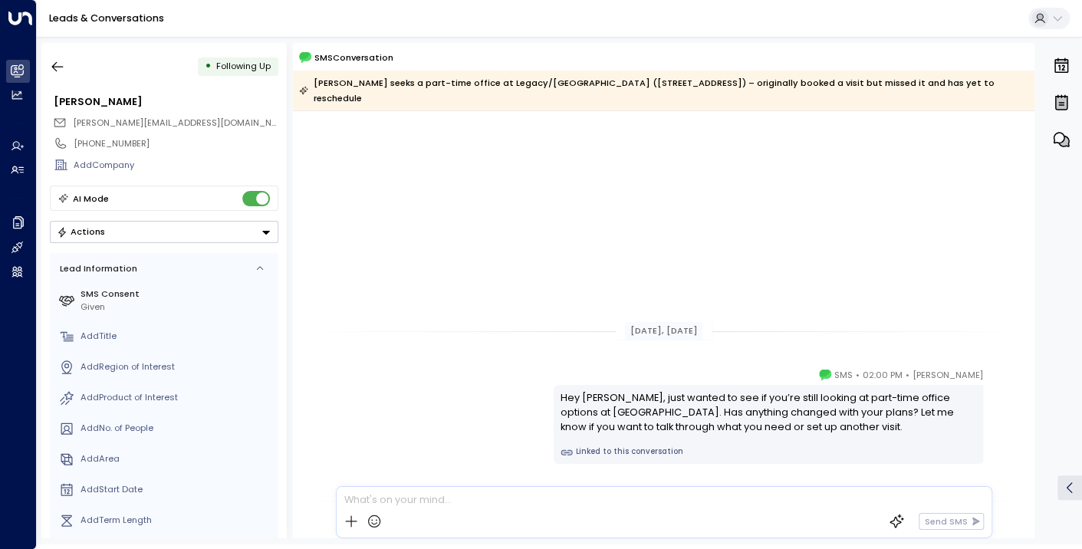
scroll to position [363, 0]
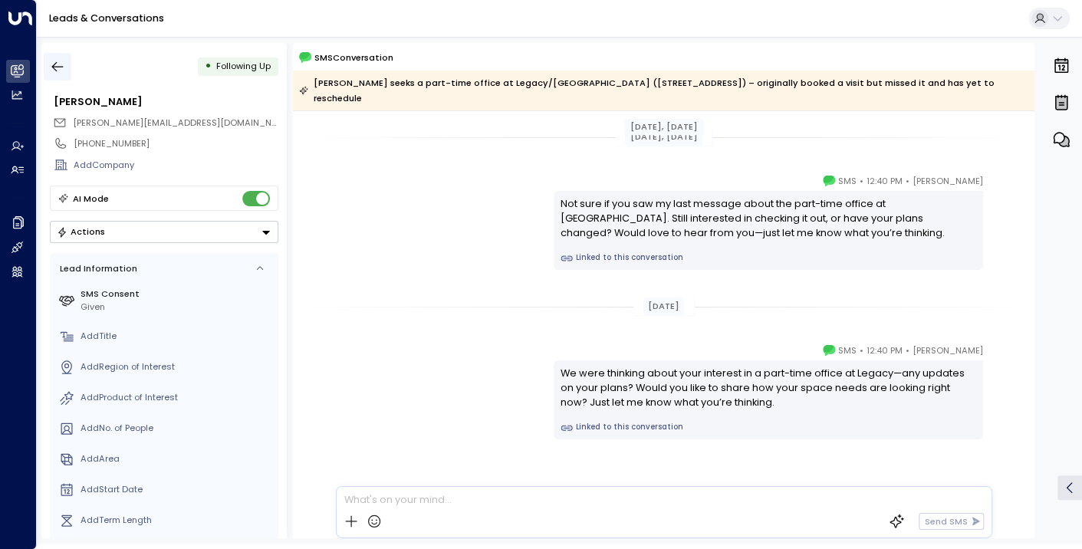
click at [65, 64] on button "button" at bounding box center [58, 67] width 28 height 28
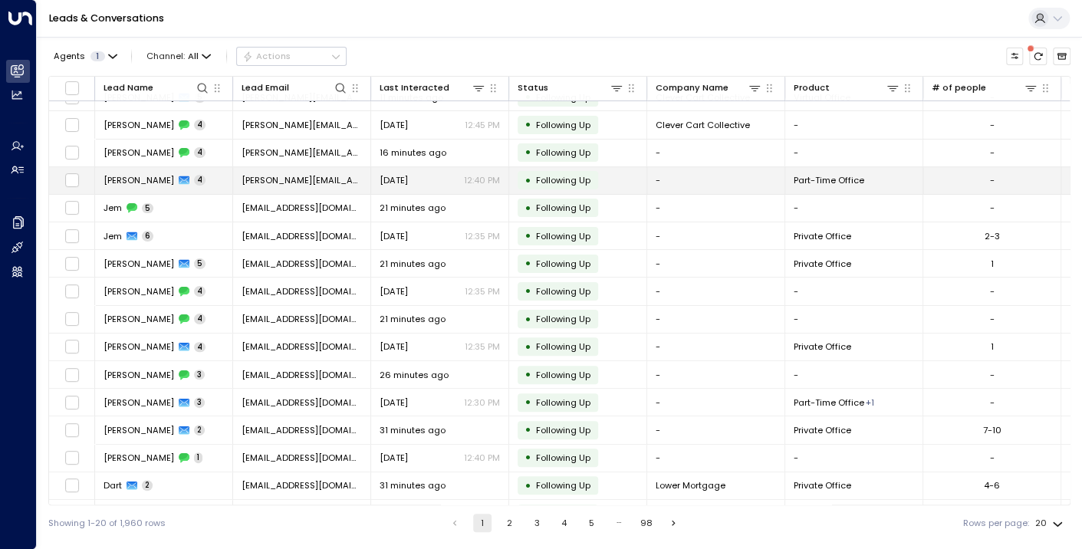
scroll to position [150, 0]
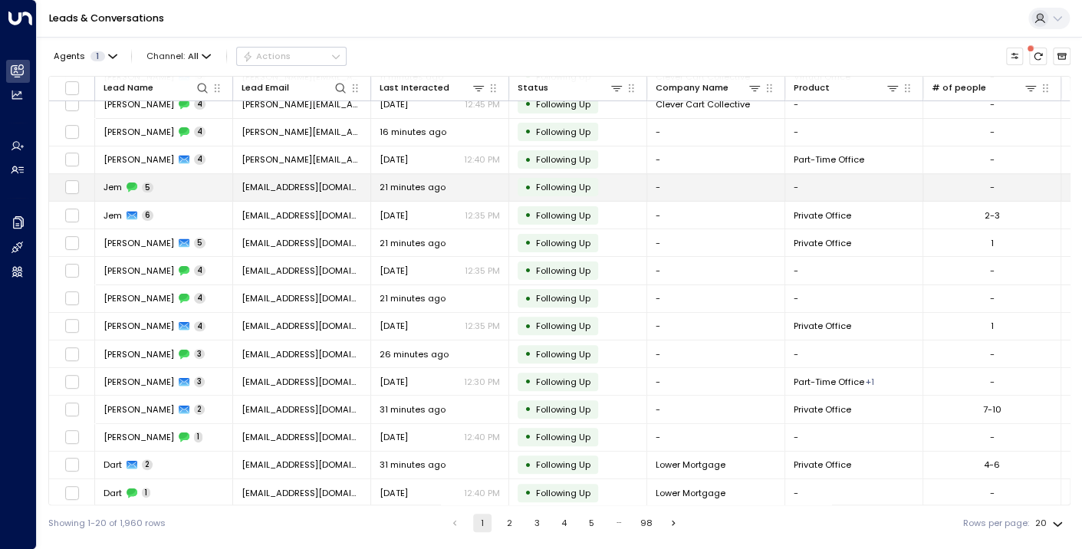
click at [113, 185] on span "Jem" at bounding box center [113, 187] width 18 height 12
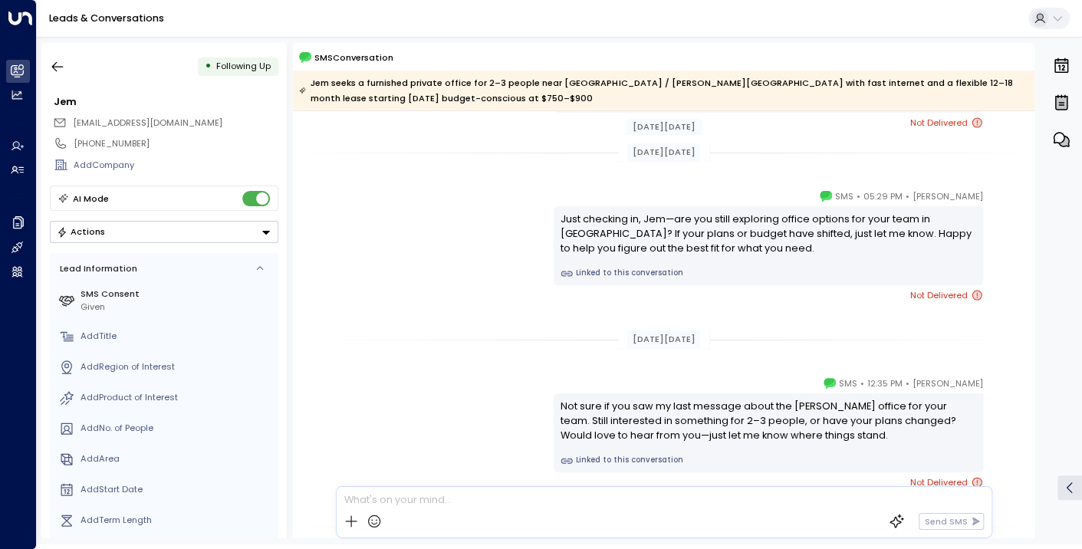
scroll to position [230, 0]
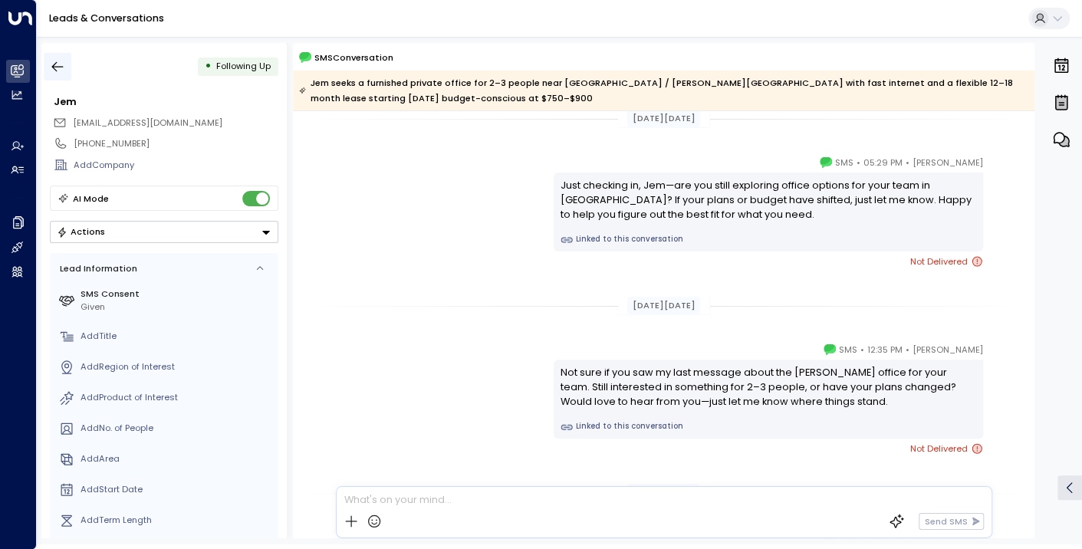
click at [57, 68] on icon "button" at bounding box center [57, 66] width 15 height 15
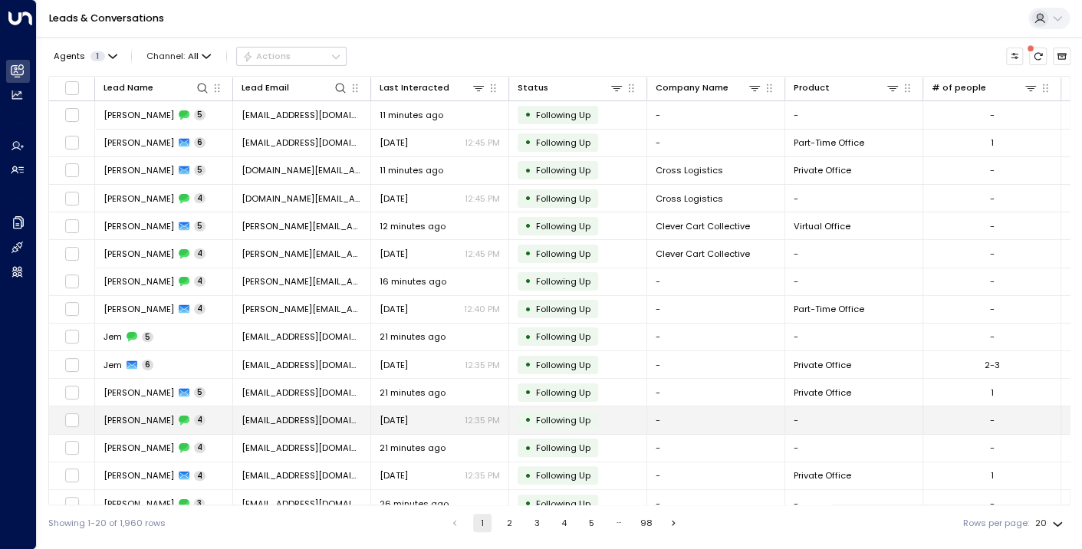
click at [117, 414] on span "[PERSON_NAME]" at bounding box center [139, 420] width 71 height 12
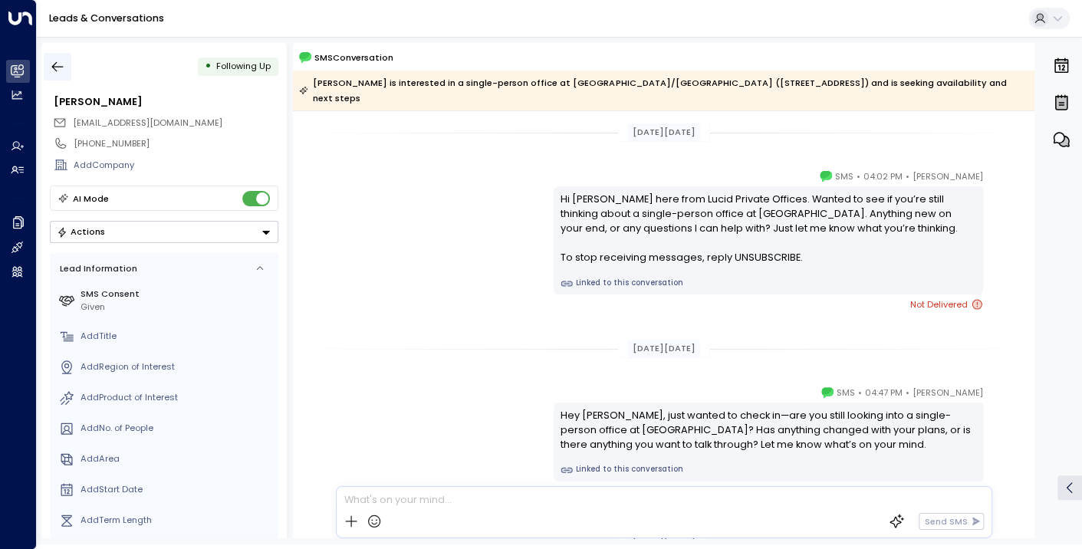
click at [52, 64] on icon "button" at bounding box center [57, 66] width 15 height 15
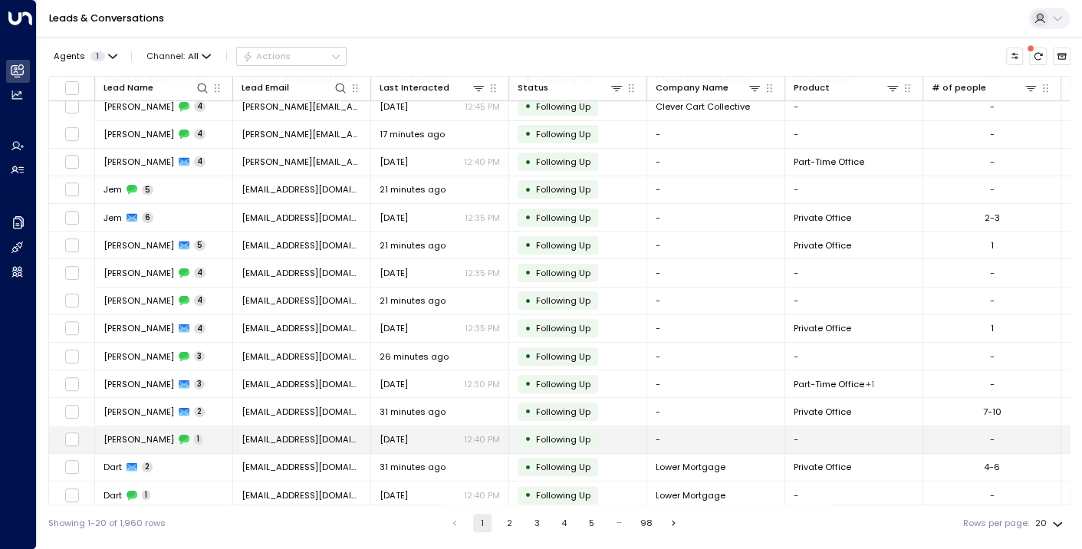
scroll to position [150, 0]
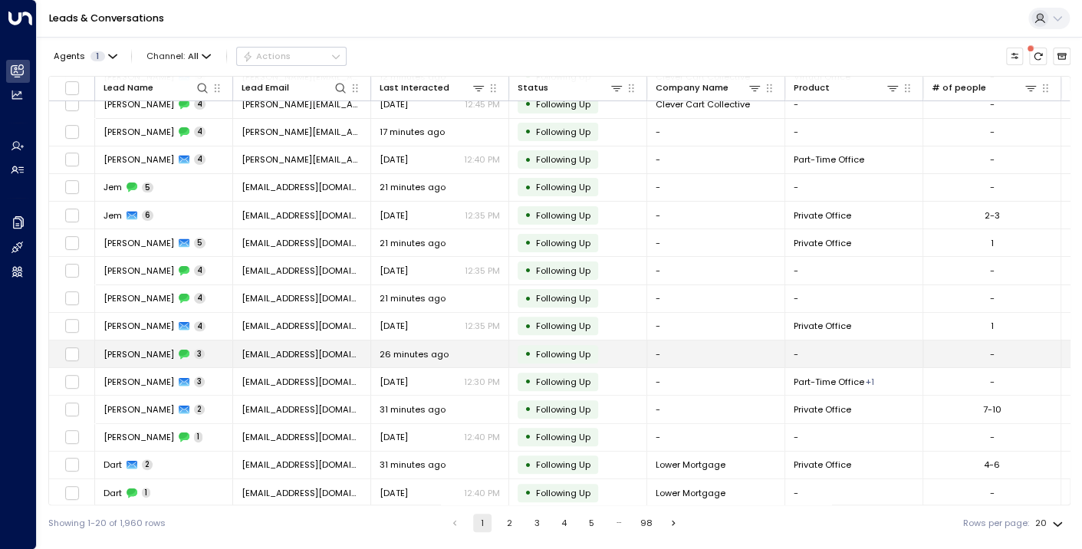
click at [121, 349] on span "[PERSON_NAME]" at bounding box center [139, 354] width 71 height 12
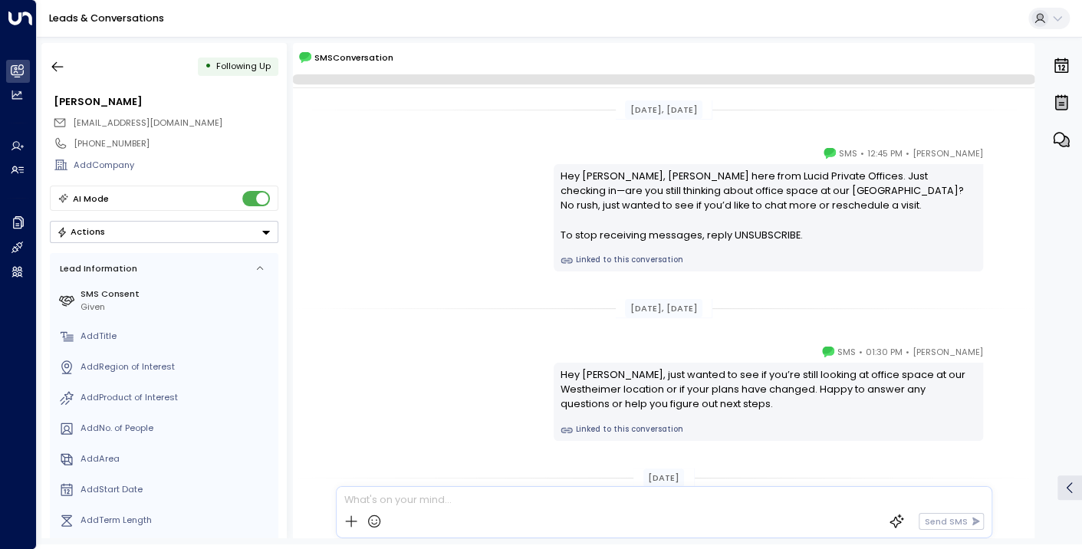
scroll to position [194, 0]
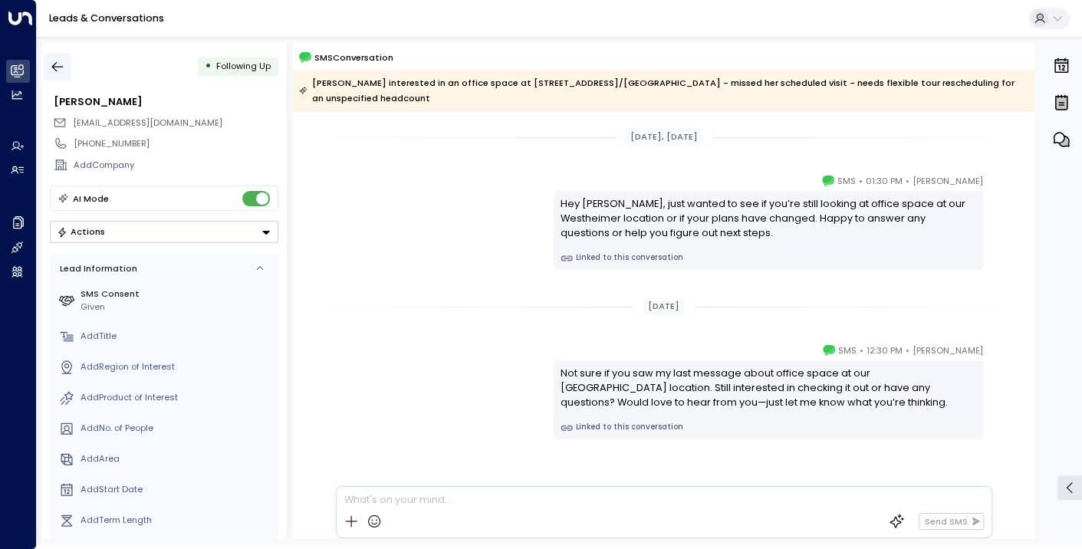
click at [55, 64] on icon "button" at bounding box center [57, 66] width 15 height 15
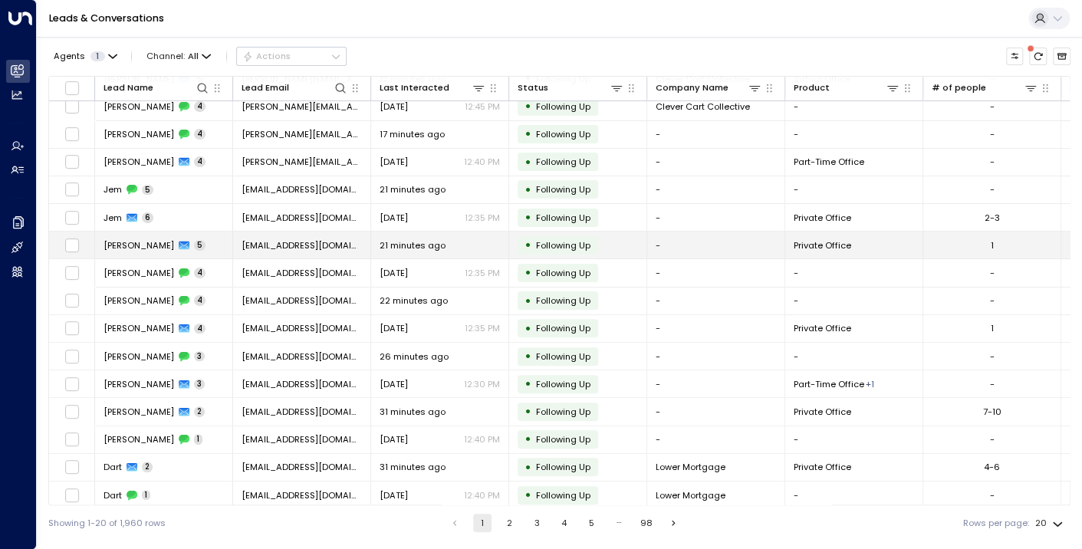
scroll to position [150, 0]
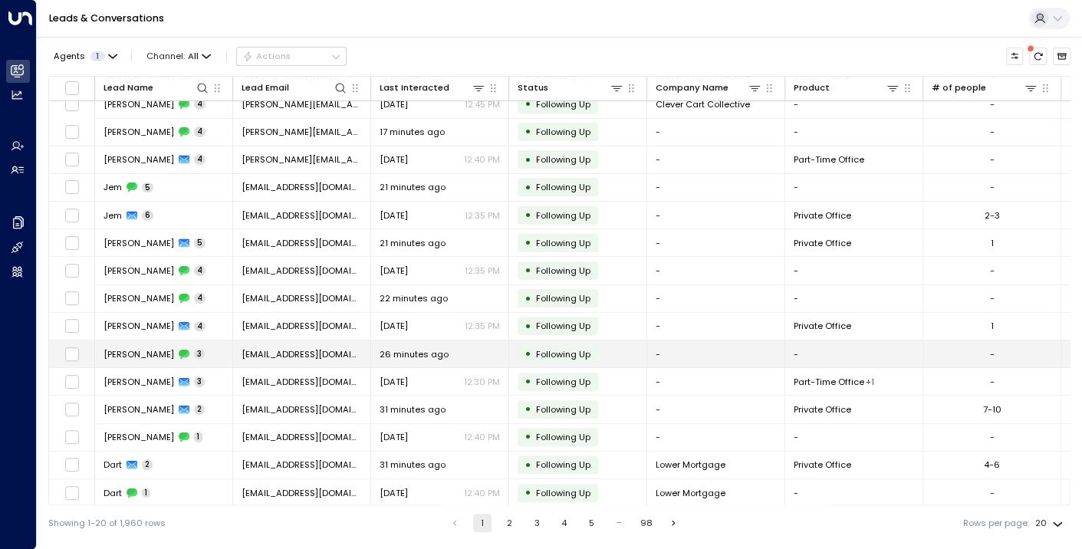
click at [131, 348] on span "[PERSON_NAME]" at bounding box center [139, 354] width 71 height 12
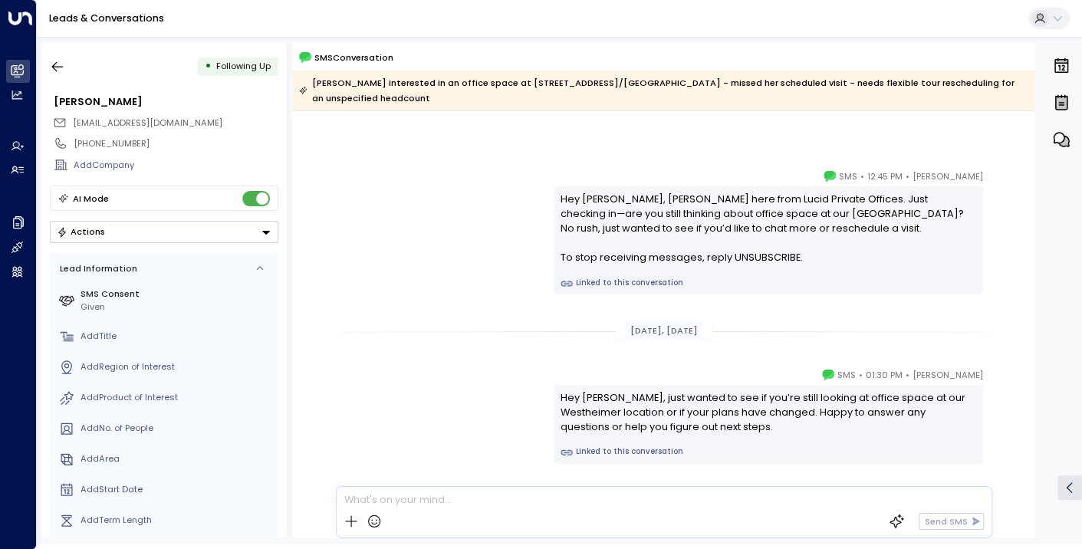
scroll to position [217, 0]
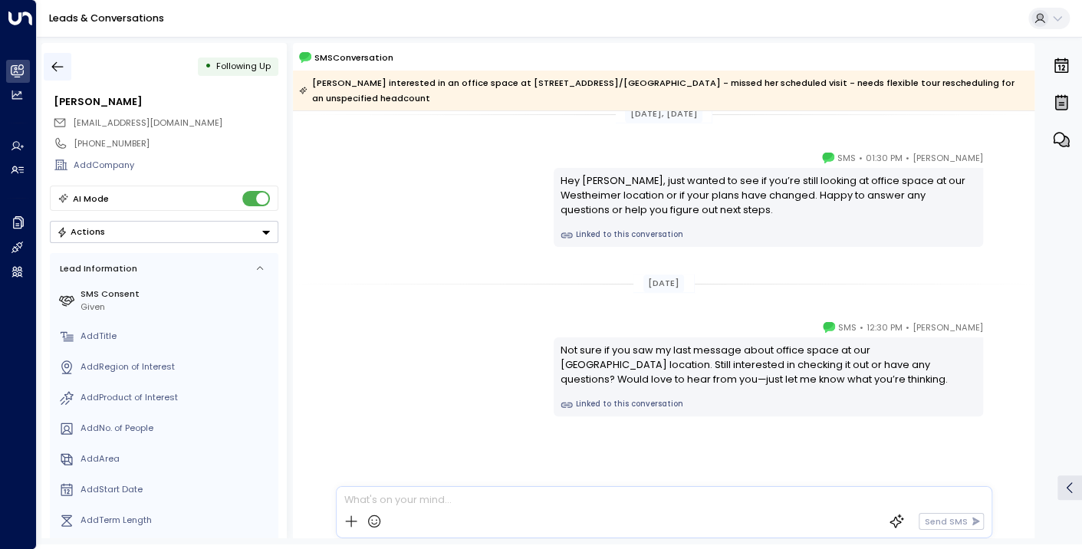
click at [54, 65] on icon "button" at bounding box center [57, 66] width 15 height 15
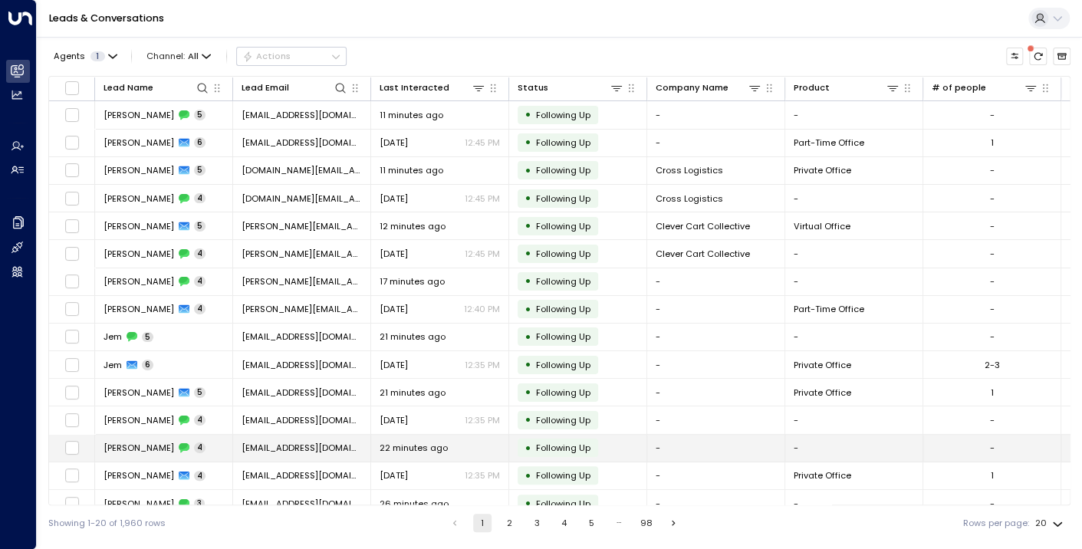
click at [130, 447] on span "[PERSON_NAME]" at bounding box center [139, 448] width 71 height 12
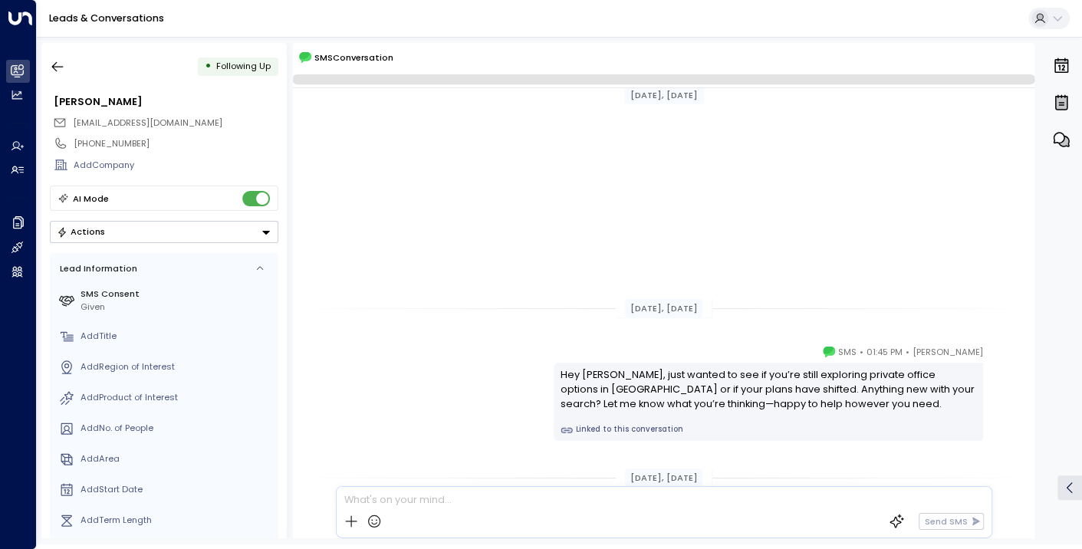
scroll to position [363, 0]
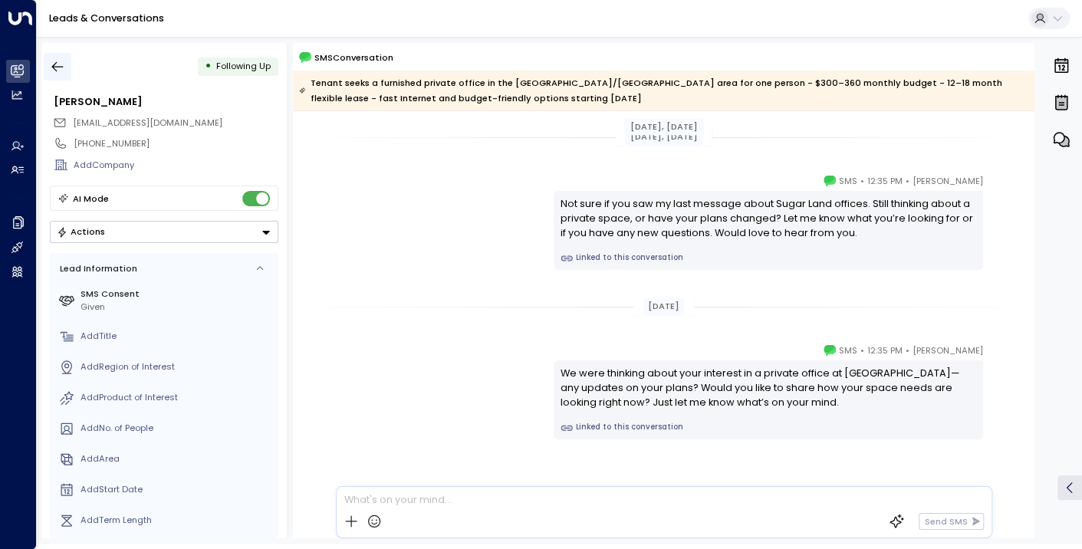
click at [58, 63] on icon "button" at bounding box center [57, 66] width 15 height 15
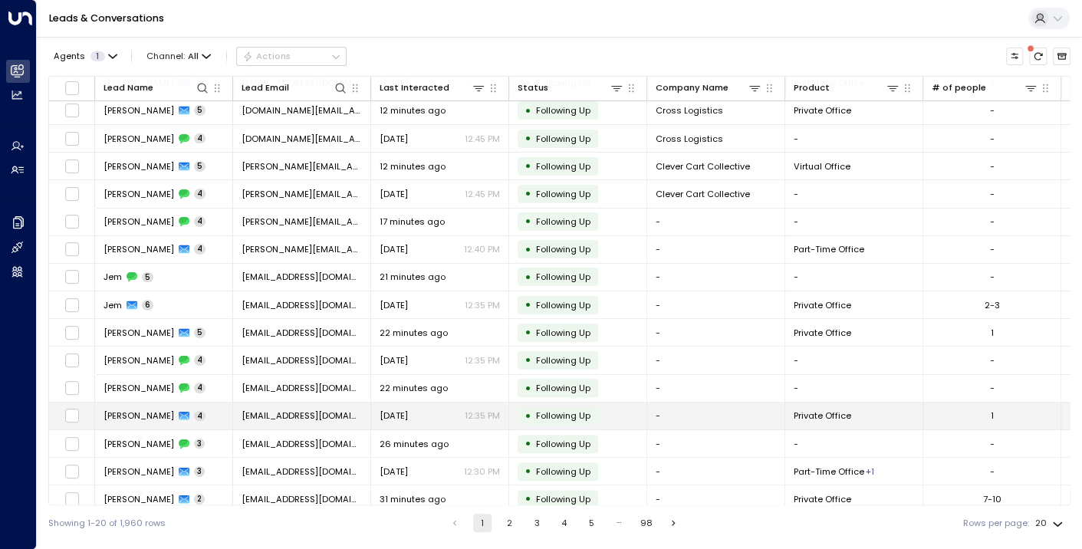
scroll to position [150, 0]
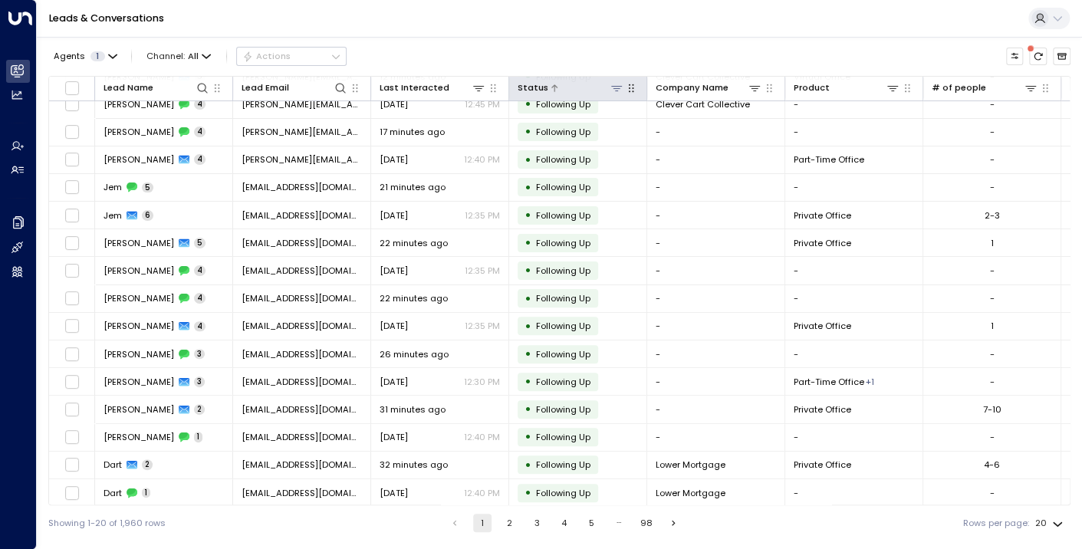
click at [575, 87] on div at bounding box center [585, 88] width 75 height 15
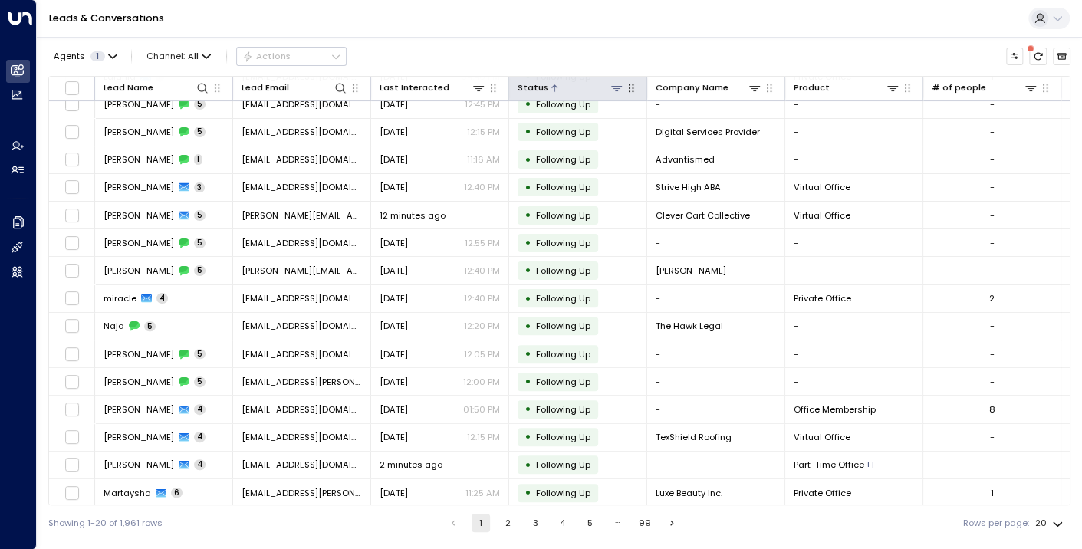
click at [575, 87] on div at bounding box center [585, 88] width 75 height 15
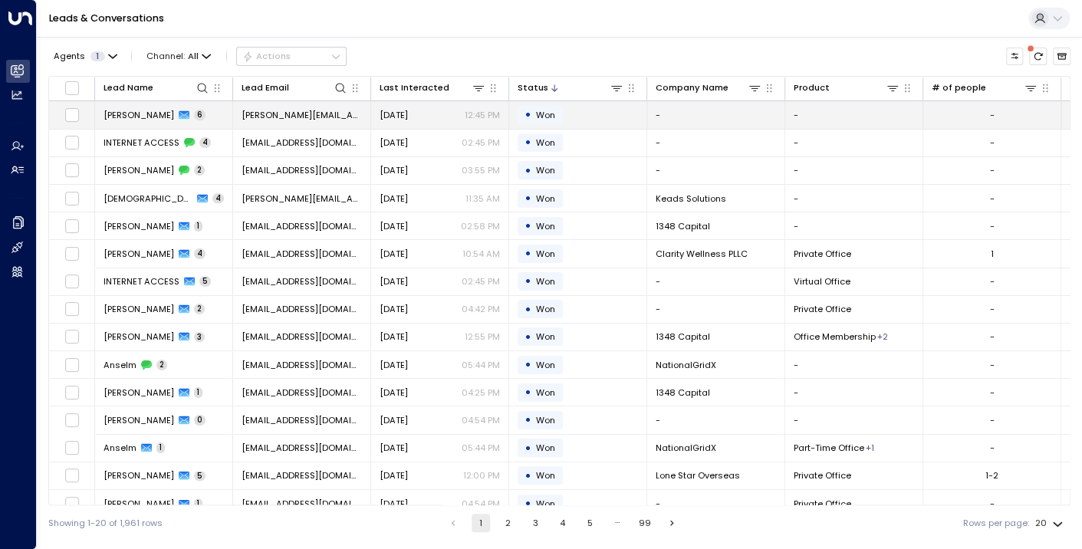
click at [109, 113] on span "[PERSON_NAME]" at bounding box center [139, 115] width 71 height 12
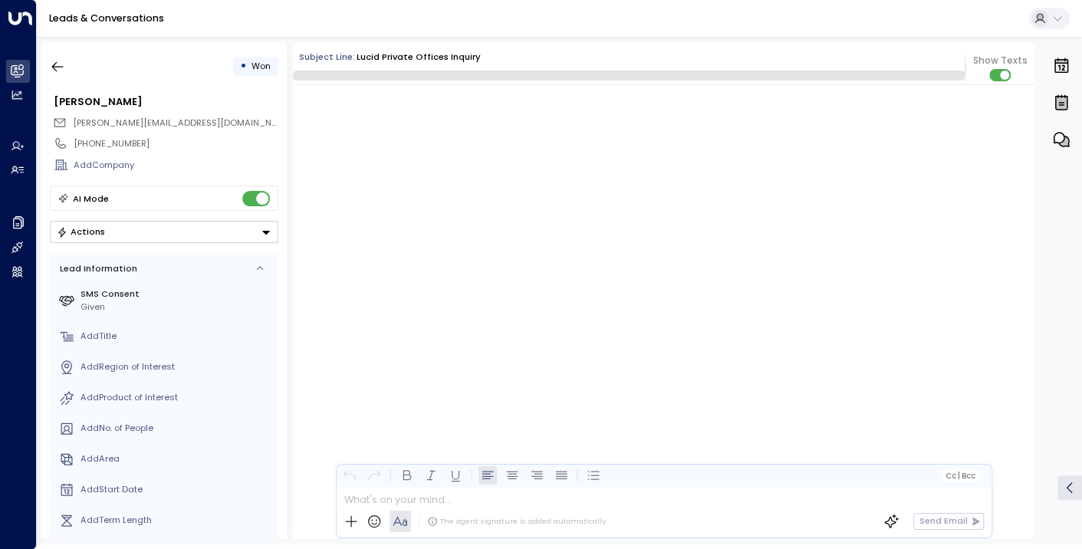
scroll to position [3900, 0]
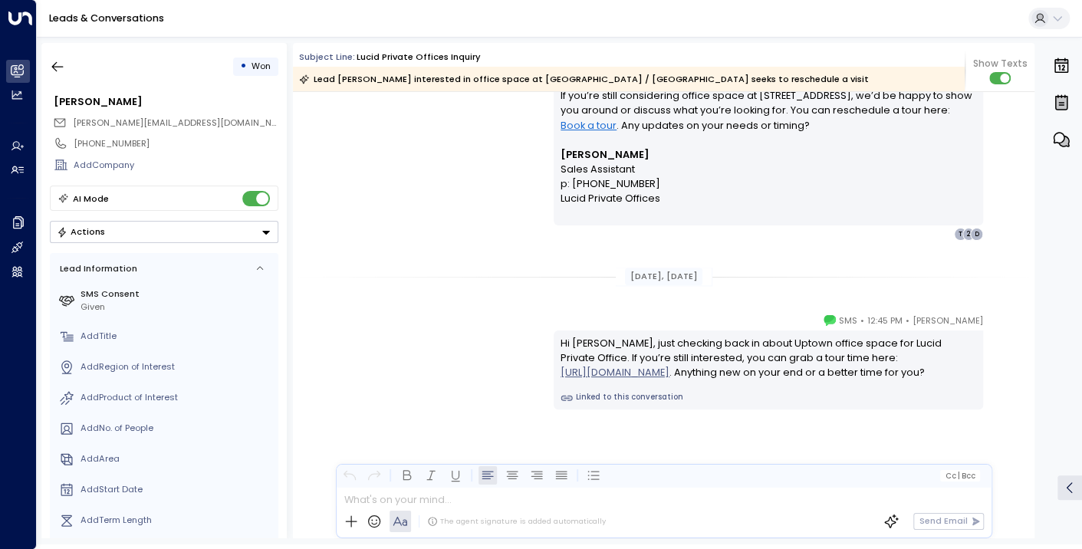
click at [158, 120] on span "[PERSON_NAME][EMAIL_ADDRESS][DOMAIN_NAME]" at bounding box center [183, 123] width 220 height 12
drag, startPoint x: 176, startPoint y: 123, endPoint x: 64, endPoint y: 123, distance: 111.2
click at [64, 123] on div "[PERSON_NAME][EMAIL_ADDRESS][DOMAIN_NAME]" at bounding box center [165, 123] width 225 height 20
copy span "[PERSON_NAME][EMAIL_ADDRESS][DOMAIN_NAME]"
click at [57, 66] on icon "button" at bounding box center [58, 67] width 12 height 10
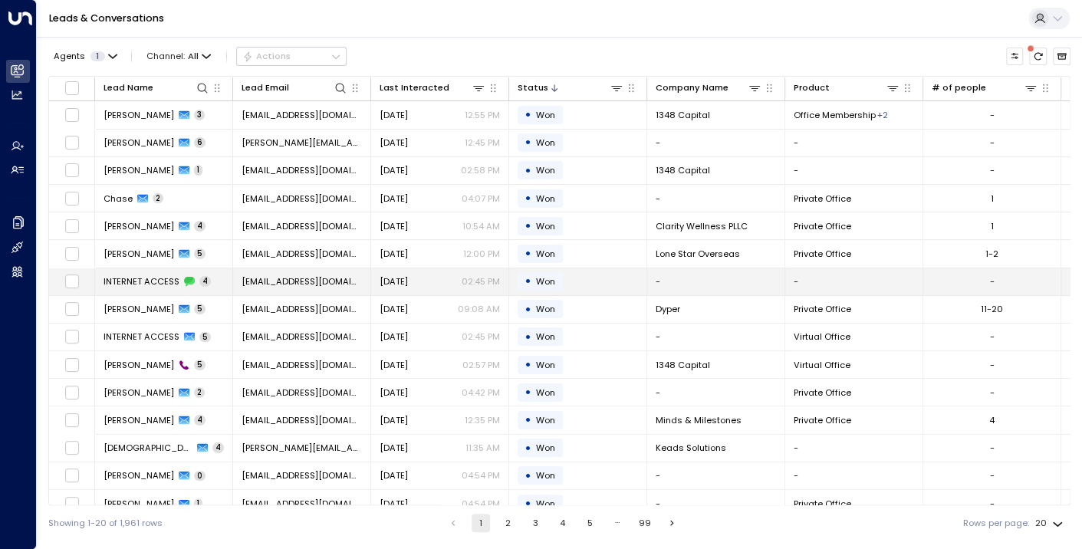
click at [149, 277] on span "INTERNET ACCESS" at bounding box center [142, 281] width 76 height 12
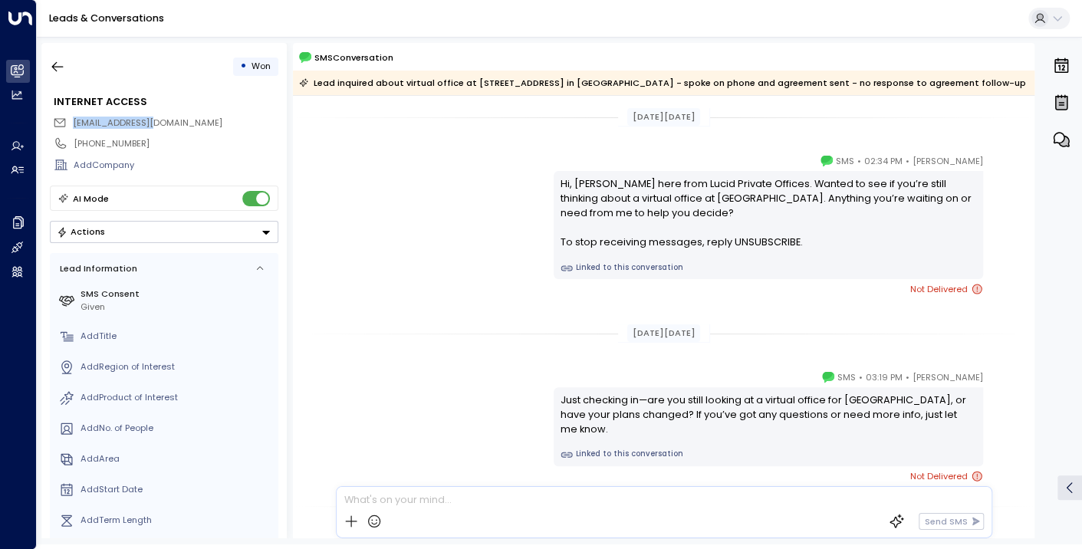
drag, startPoint x: 152, startPoint y: 123, endPoint x: 74, endPoint y: 123, distance: 78.2
click at [74, 123] on div "[EMAIL_ADDRESS][DOMAIN_NAME]" at bounding box center [165, 123] width 225 height 20
copy span "[EMAIL_ADDRESS][DOMAIN_NAME]"
click at [59, 59] on icon "button" at bounding box center [57, 66] width 15 height 15
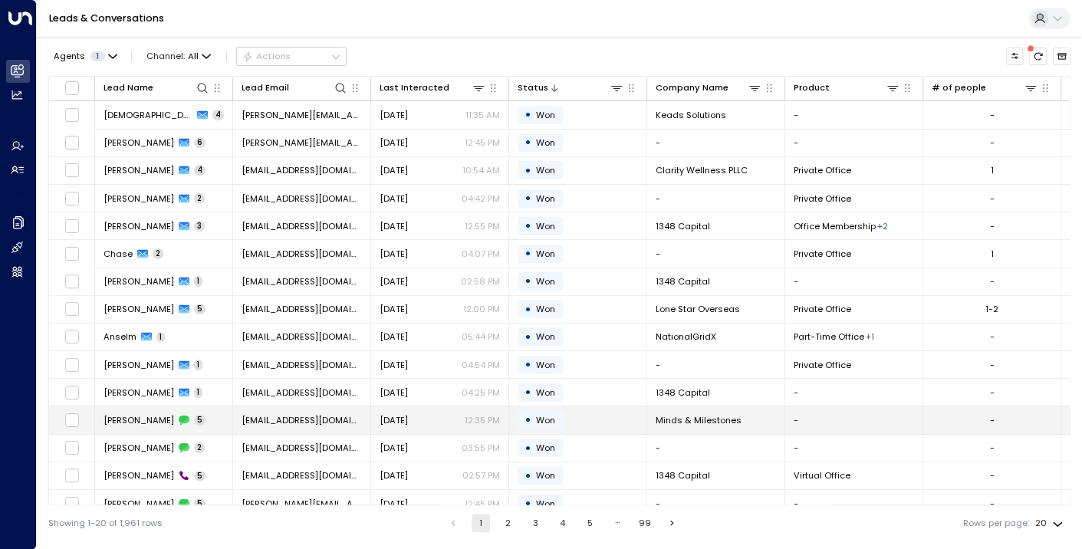
click at [146, 417] on span "[PERSON_NAME]" at bounding box center [139, 420] width 71 height 12
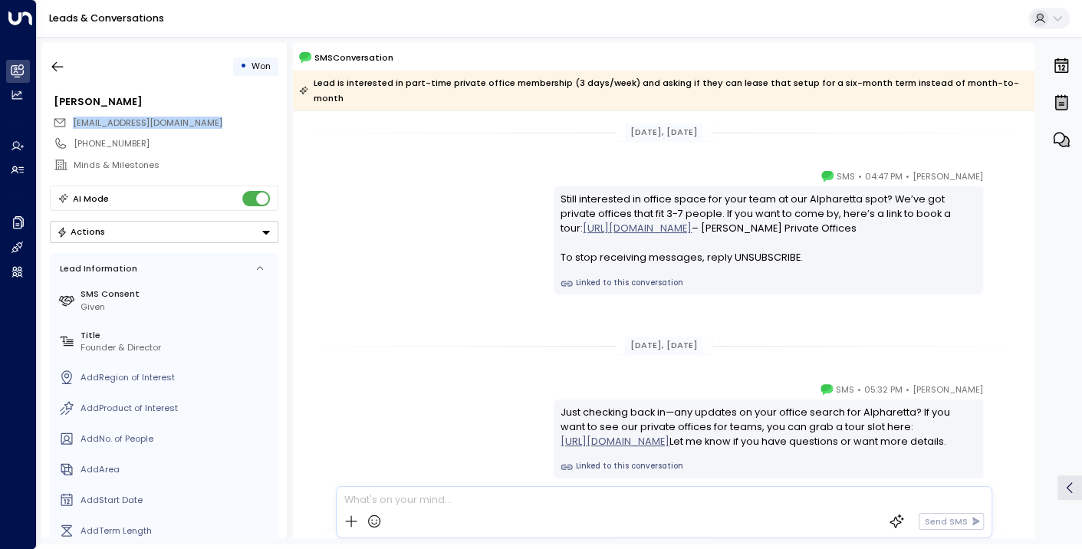
drag, startPoint x: 224, startPoint y: 125, endPoint x: 71, endPoint y: 124, distance: 152.6
click at [71, 124] on div "[EMAIL_ADDRESS][DOMAIN_NAME]" at bounding box center [165, 123] width 225 height 20
copy span "[EMAIL_ADDRESS][DOMAIN_NAME]"
click at [53, 70] on icon "button" at bounding box center [57, 66] width 15 height 15
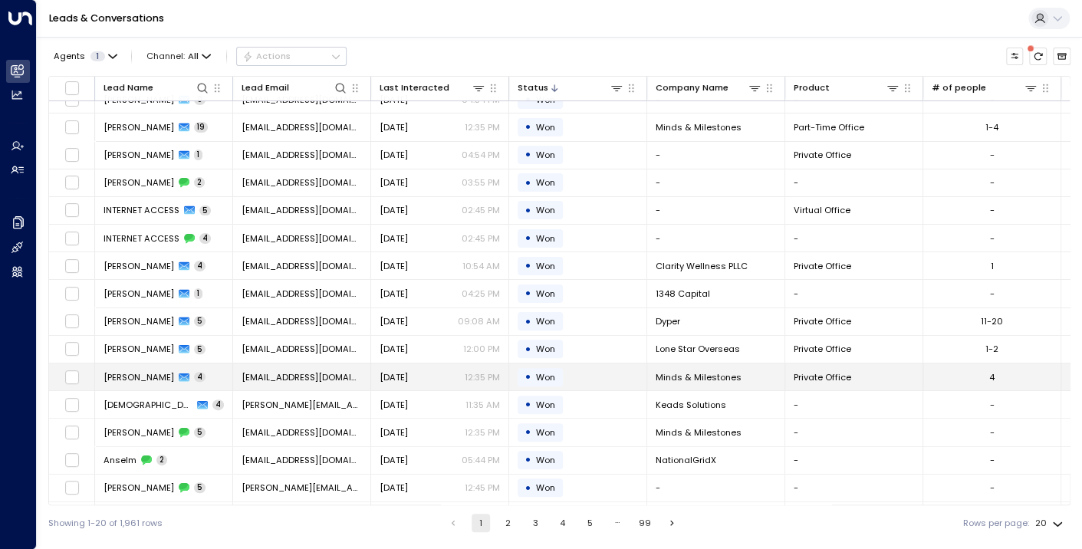
scroll to position [150, 0]
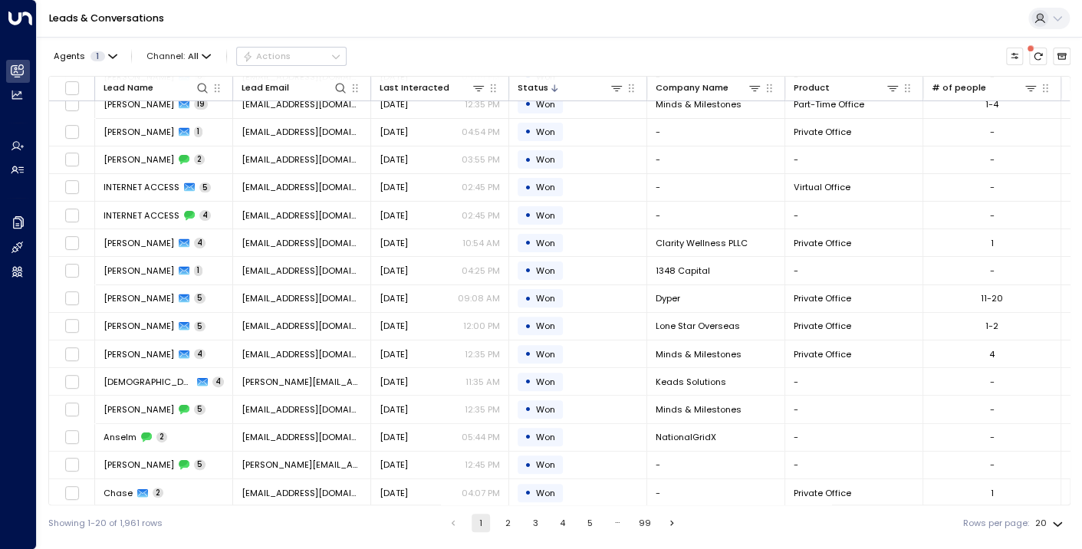
click at [502, 520] on button "2" at bounding box center [508, 523] width 18 height 18
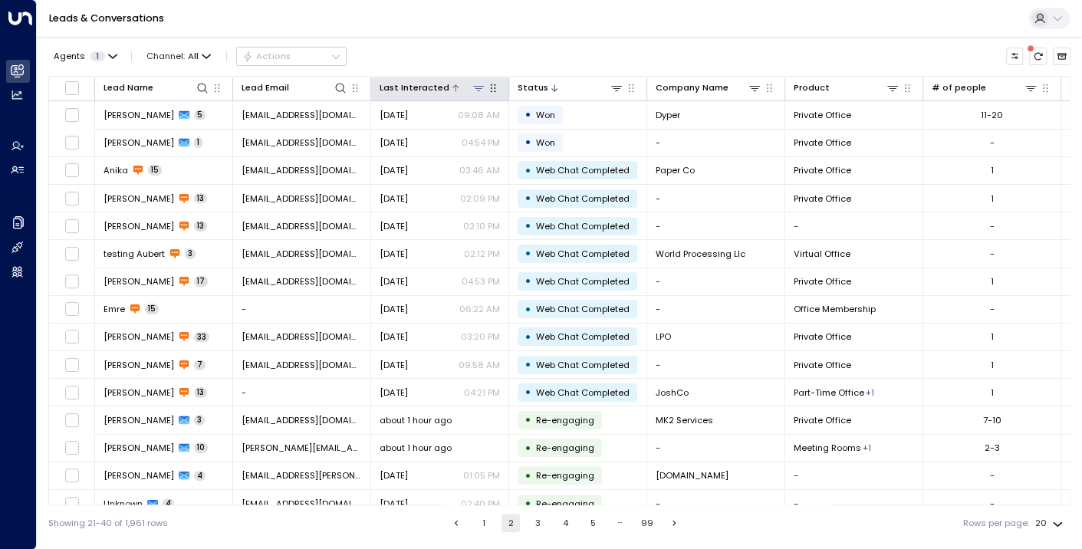
click at [408, 86] on div "Last Interacted" at bounding box center [415, 88] width 70 height 15
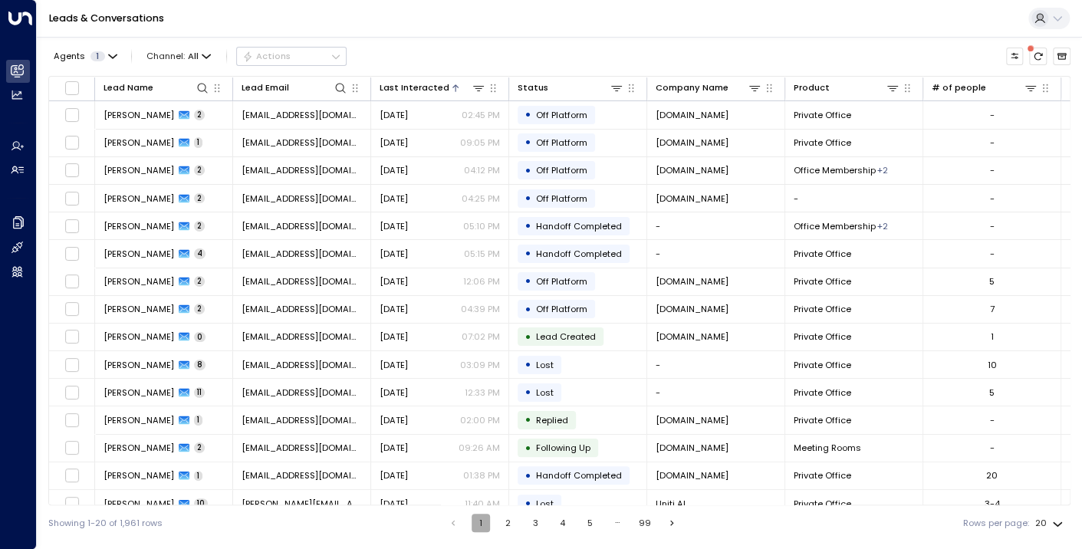
click at [478, 521] on button "1" at bounding box center [481, 523] width 18 height 18
click at [416, 93] on div "Last Interacted" at bounding box center [415, 88] width 70 height 15
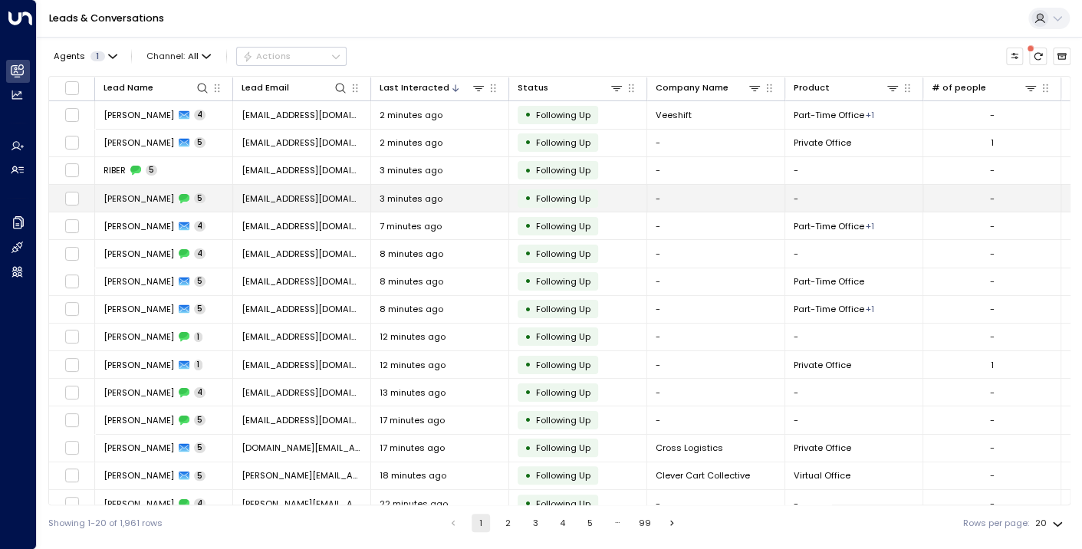
click at [120, 200] on span "[PERSON_NAME]" at bounding box center [139, 198] width 71 height 12
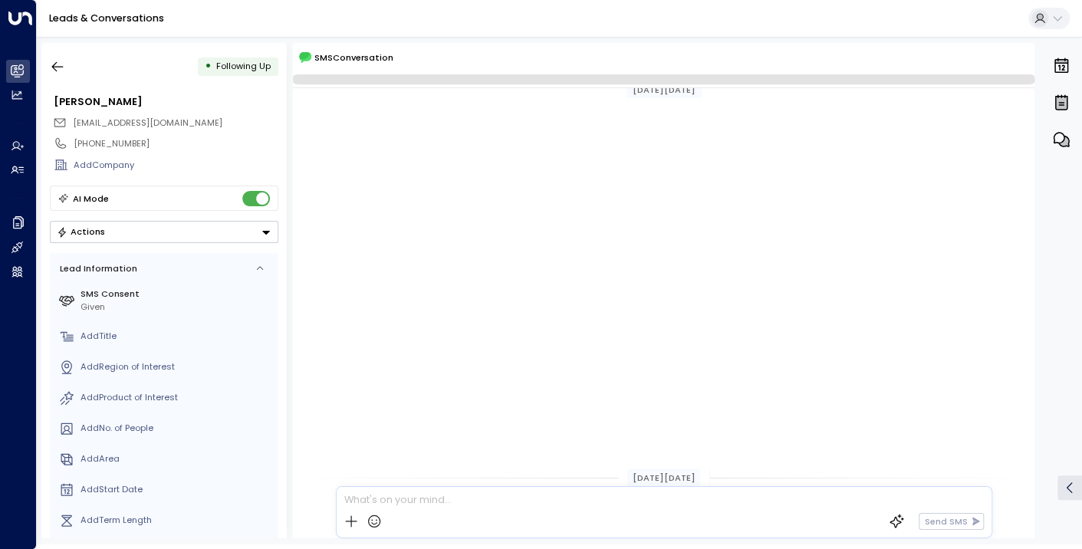
scroll to position [533, 0]
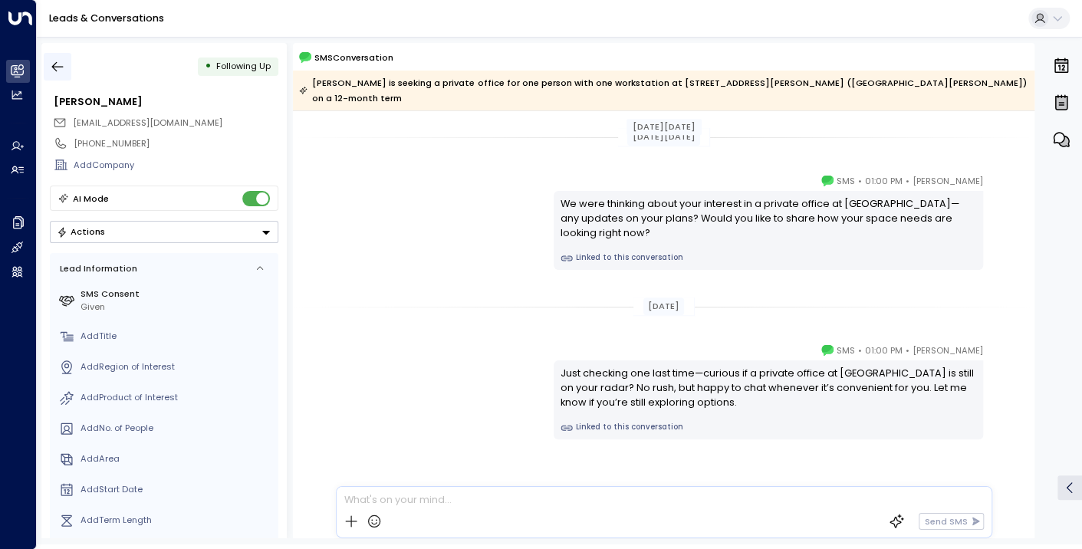
click at [55, 61] on icon "button" at bounding box center [57, 66] width 15 height 15
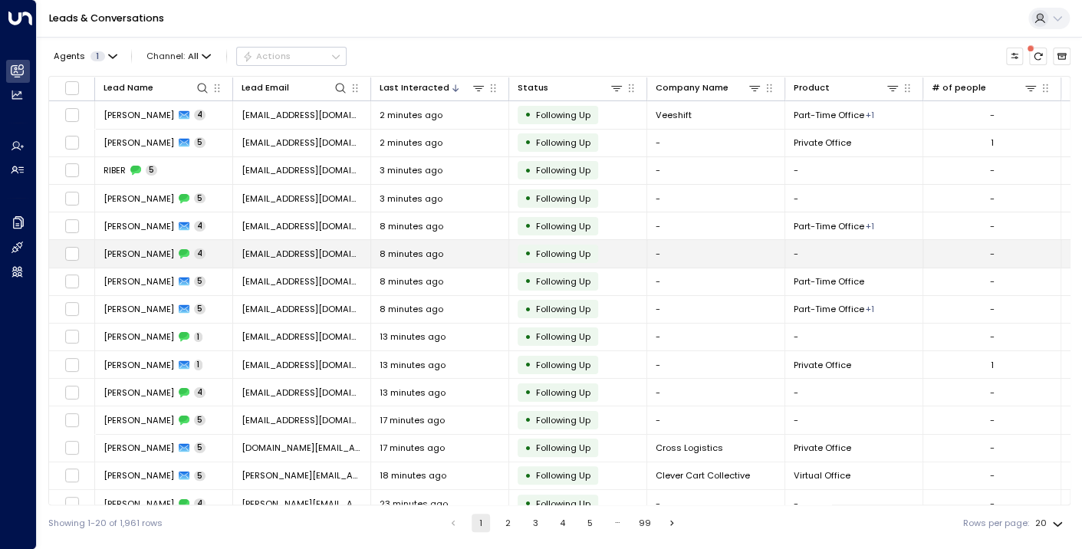
click at [140, 252] on span "[PERSON_NAME]" at bounding box center [139, 254] width 71 height 12
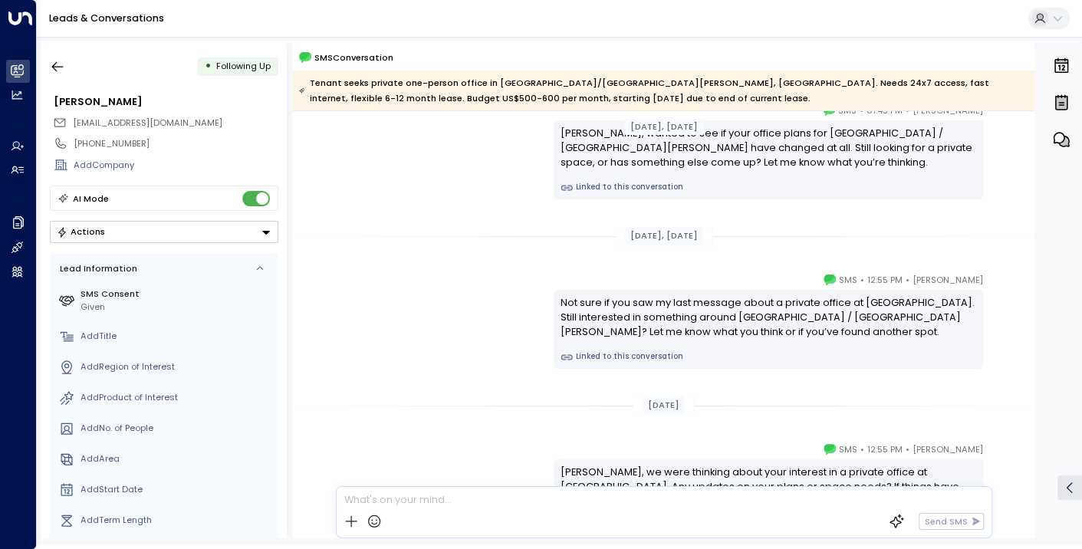
scroll to position [57, 0]
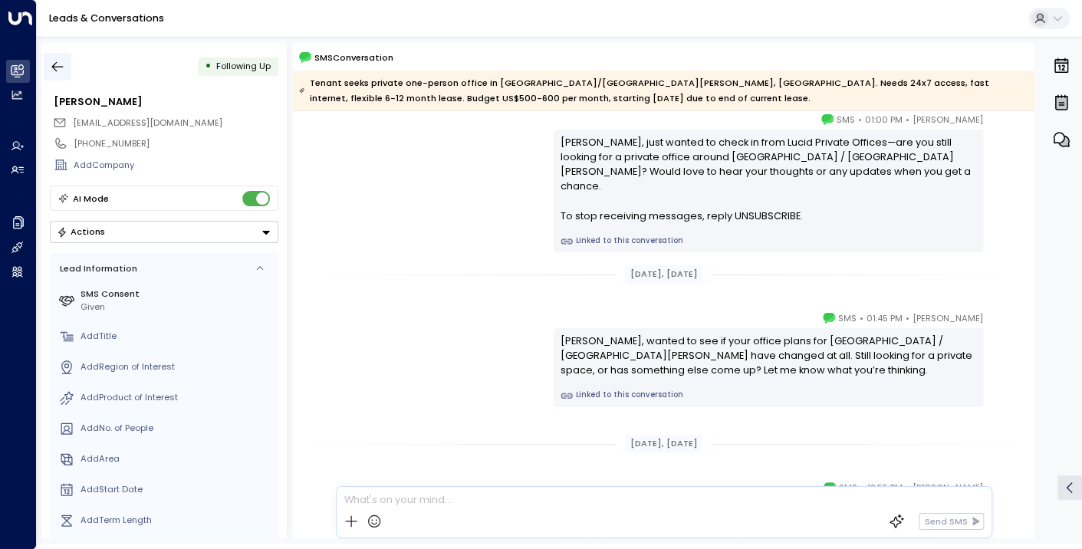
click at [59, 61] on icon "button" at bounding box center [57, 66] width 15 height 15
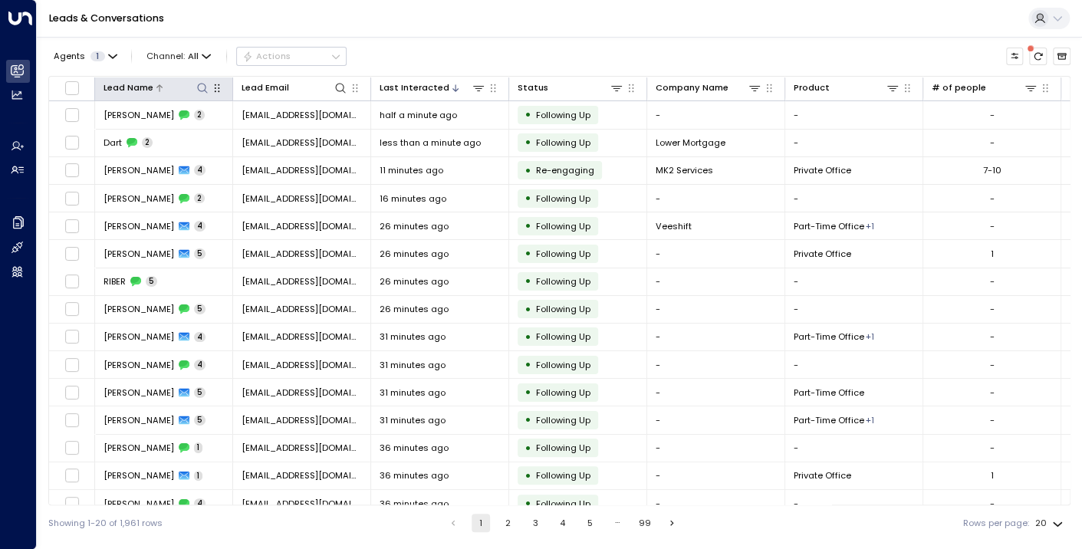
click at [200, 88] on icon at bounding box center [202, 88] width 12 height 12
type input "******"
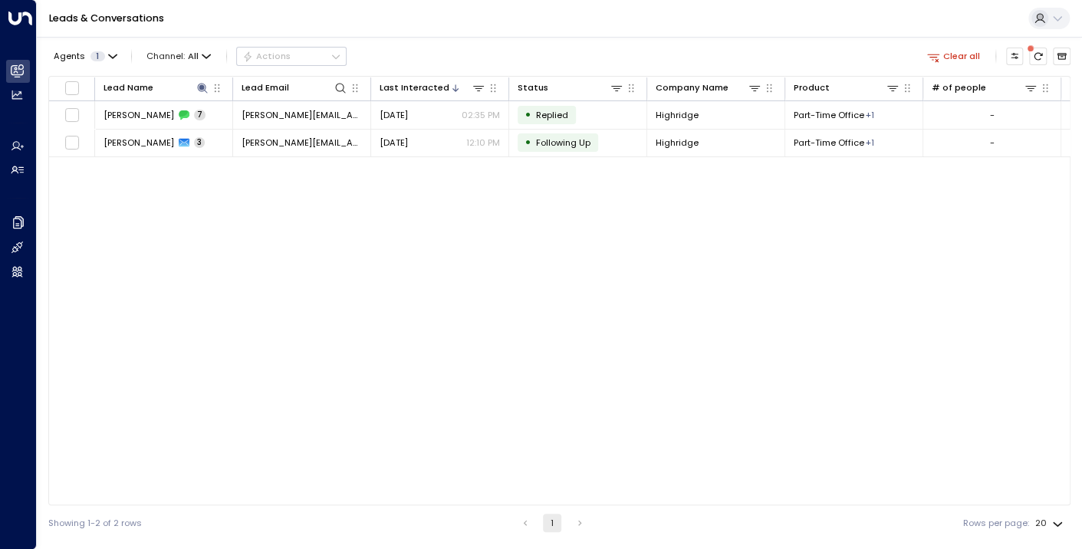
click at [251, 202] on div "Lead Name Lead Email Last Interacted Status Company Name Product # of people AI…" at bounding box center [559, 290] width 1022 height 429
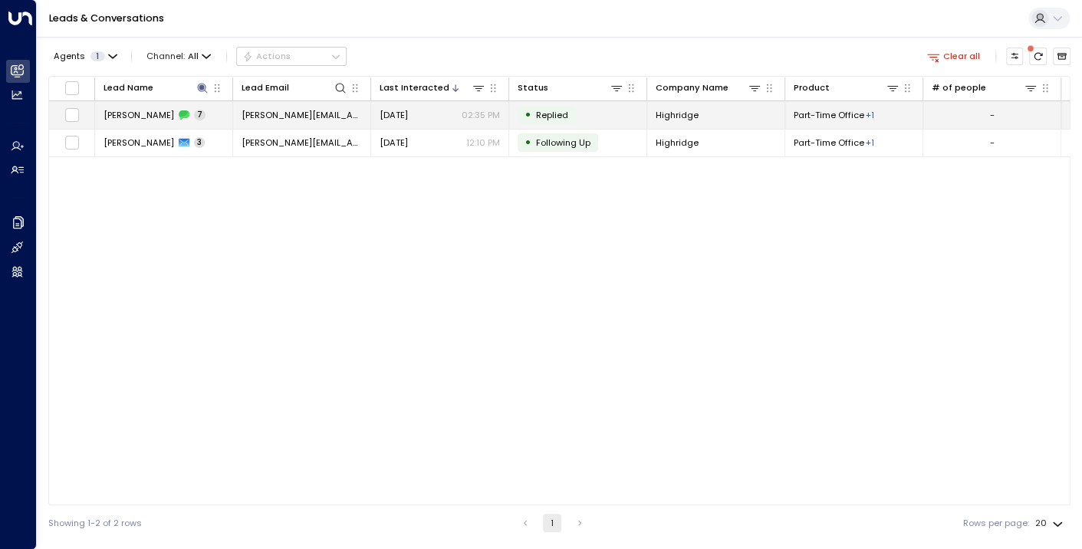
click at [114, 117] on span "[PERSON_NAME]" at bounding box center [139, 115] width 71 height 12
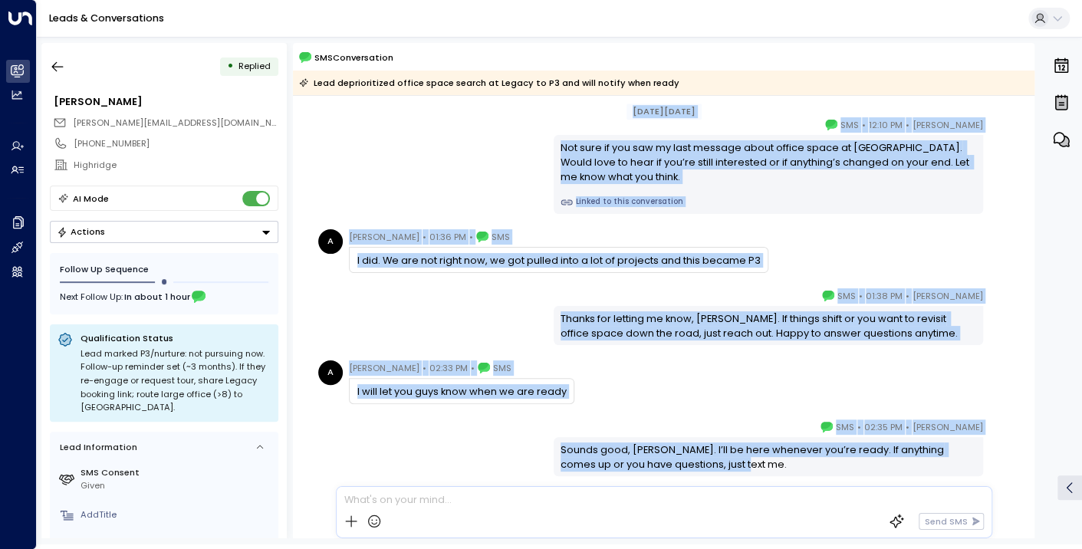
scroll to position [350, 0]
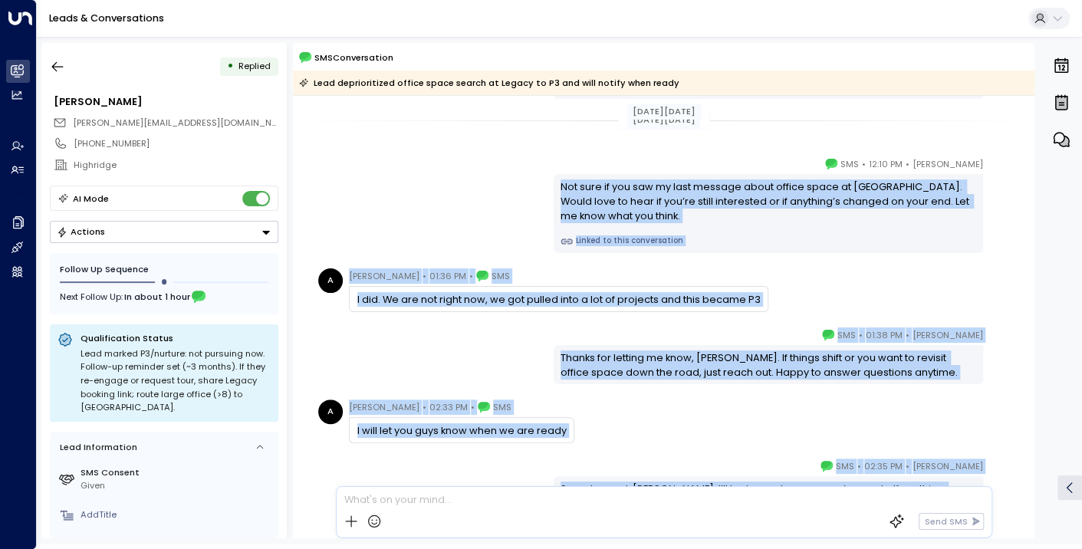
drag, startPoint x: 696, startPoint y: 422, endPoint x: 455, endPoint y: 165, distance: 353.1
click at [455, 165] on div "[DATE][DATE] [DATE][DATE] [PERSON_NAME] • 01:10 PM • SMS Just checking in—are y…" at bounding box center [663, 192] width 741 height 892
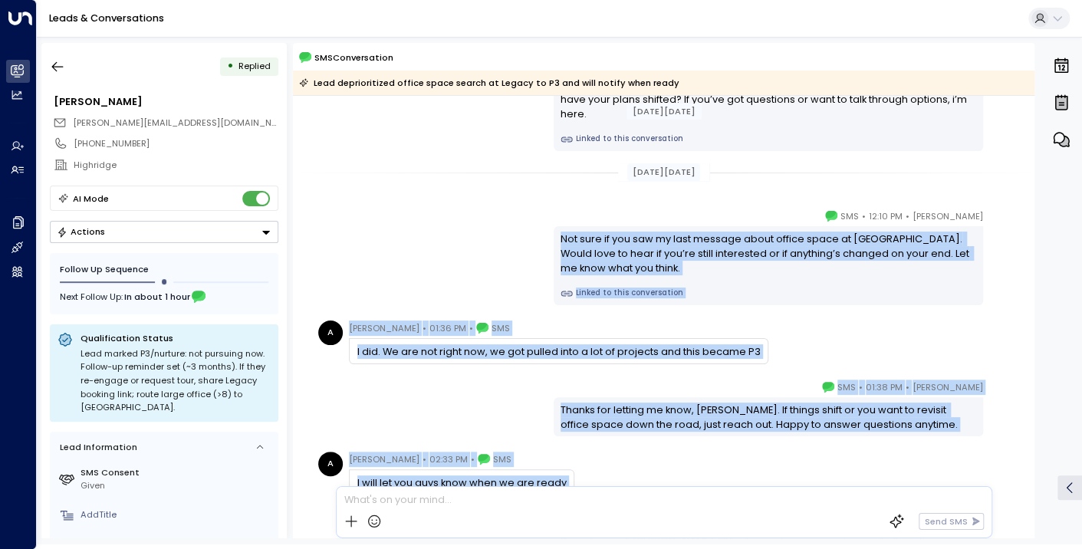
scroll to position [273, 0]
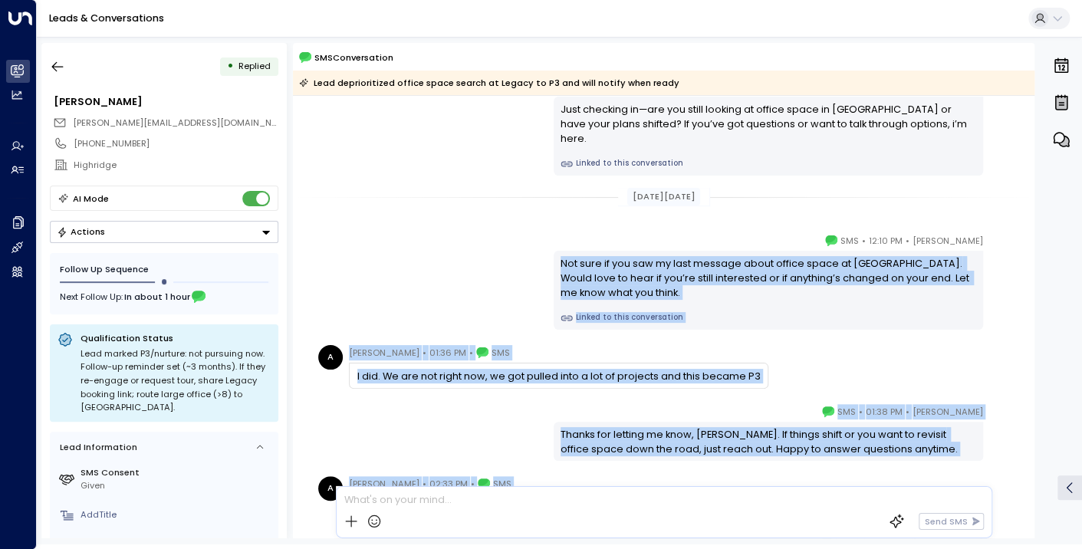
copy div "Not sure if you saw my last message about office space at [GEOGRAPHIC_DATA]. Wo…"
